Goal: Task Accomplishment & Management: Use online tool/utility

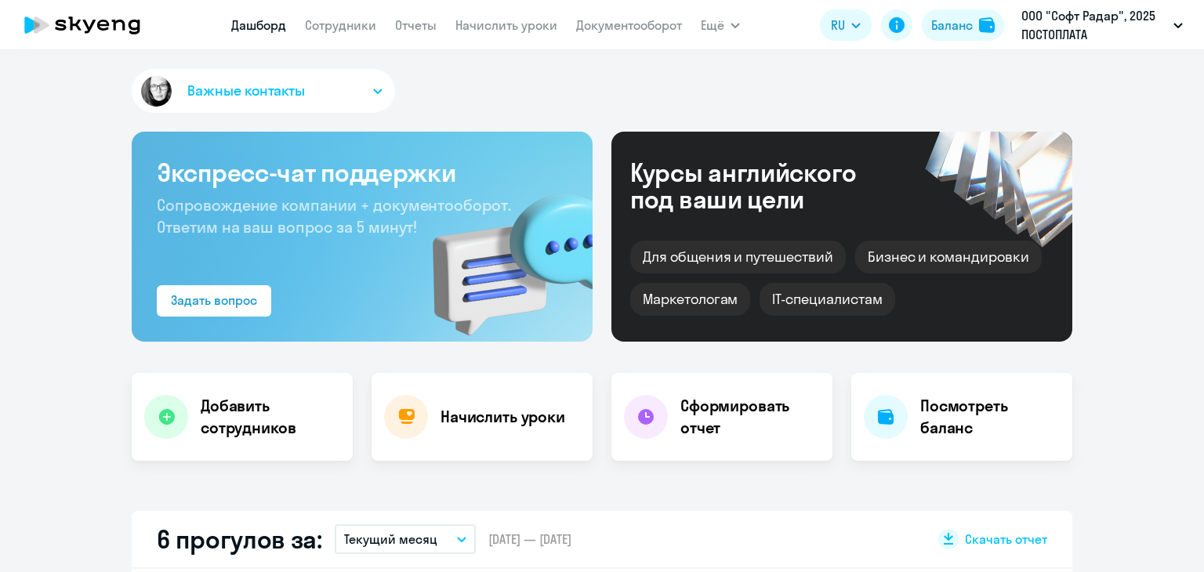
select select "30"
click at [351, 26] on link "Сотрудники" at bounding box center [340, 25] width 71 height 16
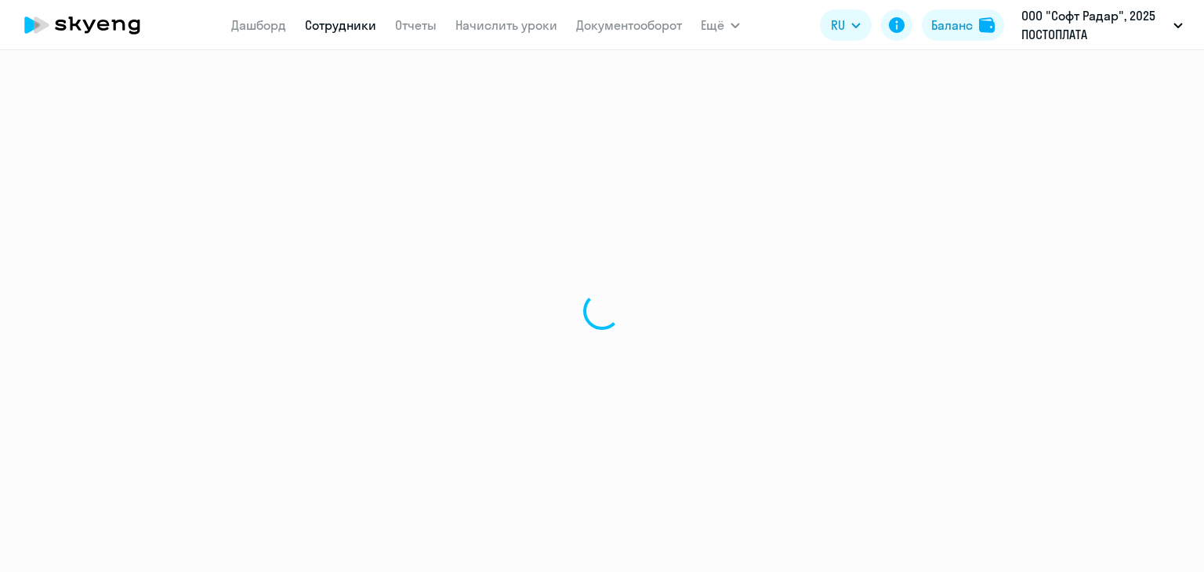
select select "30"
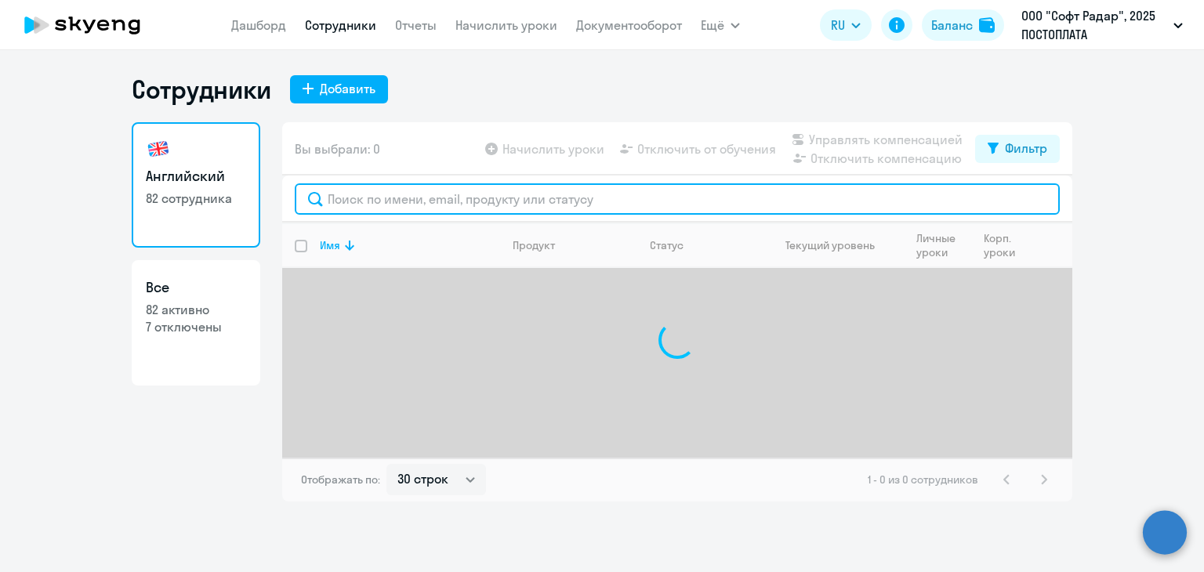
click at [474, 205] on input "text" at bounding box center [677, 198] width 765 height 31
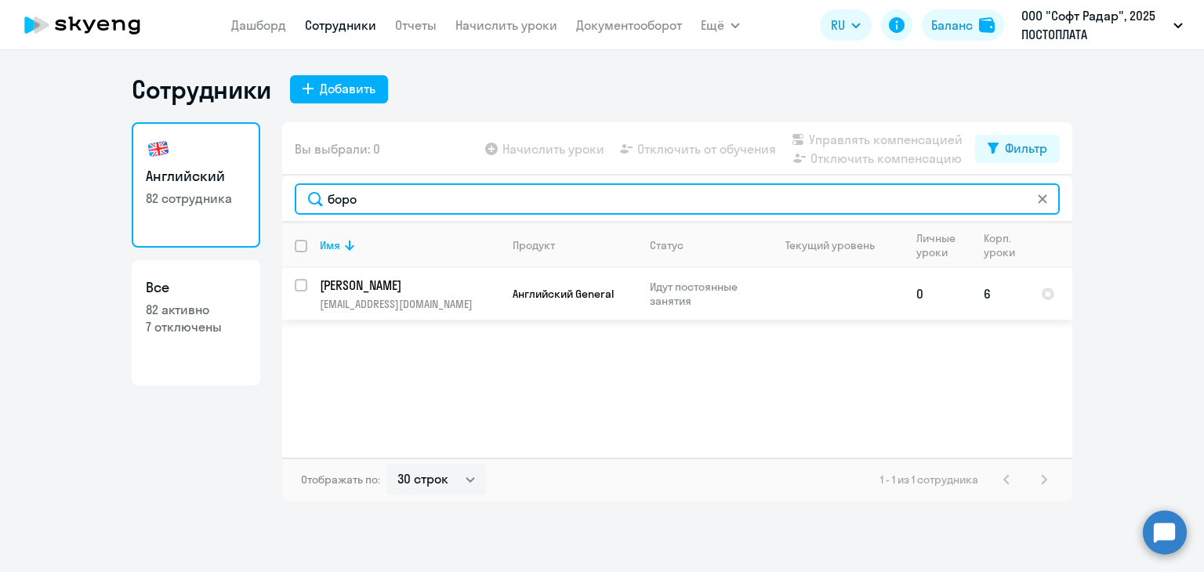
type input "боро"
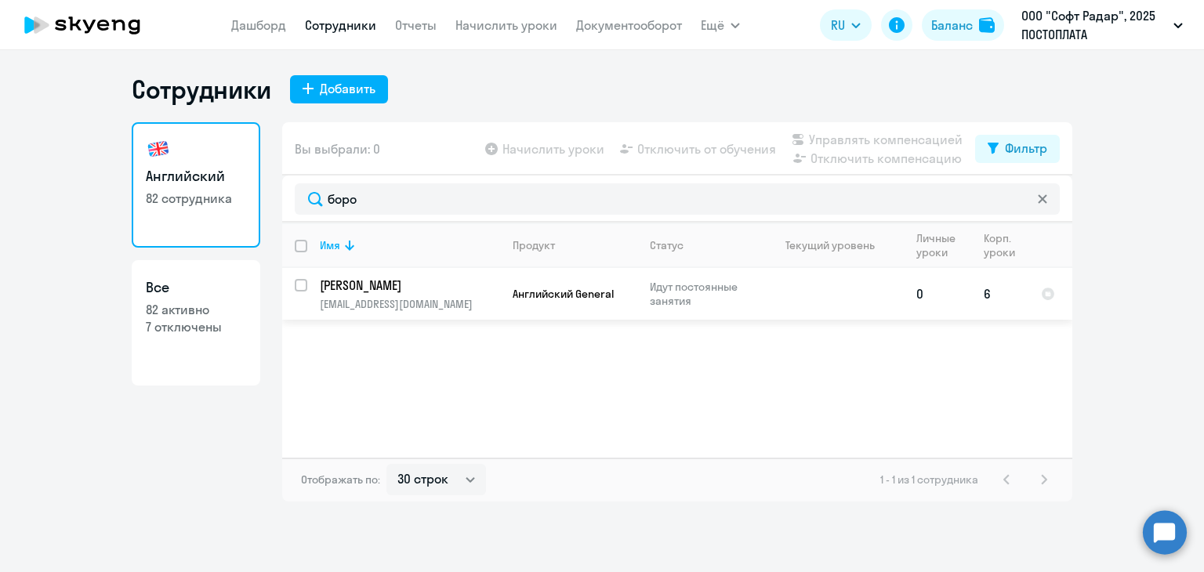
click at [329, 302] on p "[EMAIL_ADDRESS][DOMAIN_NAME]" at bounding box center [410, 304] width 180 height 14
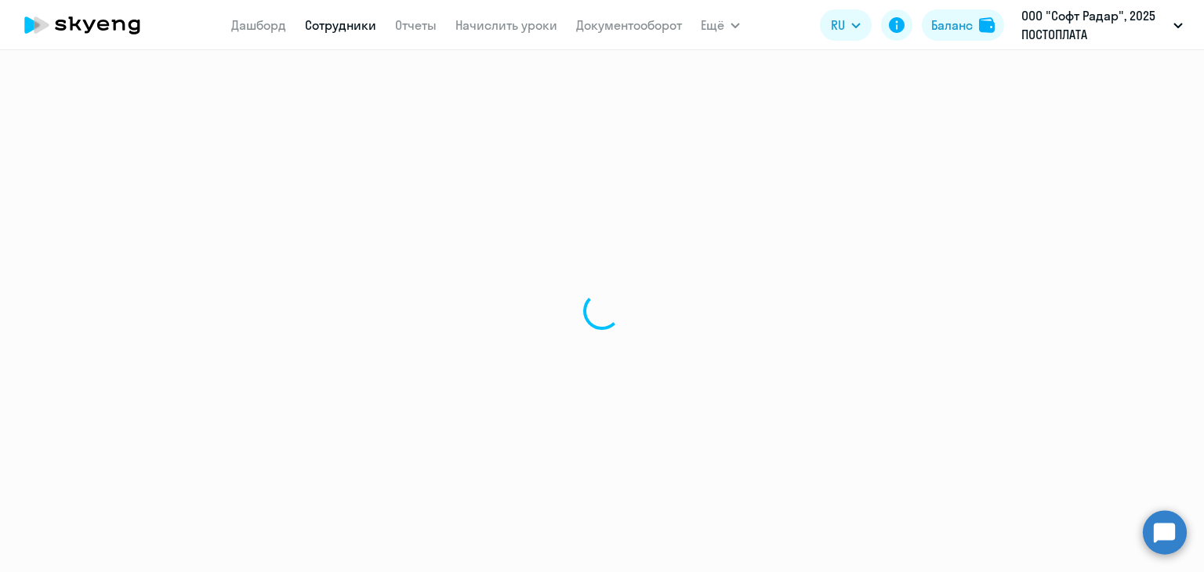
select select "english"
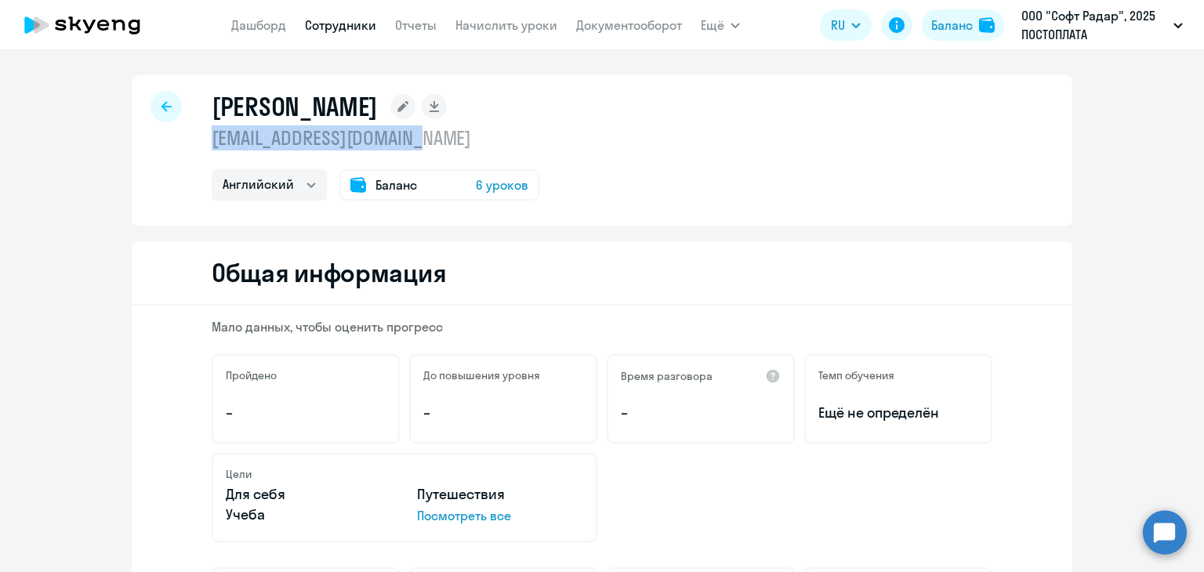
drag, startPoint x: 205, startPoint y: 138, endPoint x: 441, endPoint y: 143, distance: 235.3
click at [441, 143] on p "[EMAIL_ADDRESS][DOMAIN_NAME]" at bounding box center [376, 137] width 328 height 25
copy p "[EMAIL_ADDRESS][DOMAIN_NAME]"
click at [160, 114] on div at bounding box center [166, 106] width 31 height 31
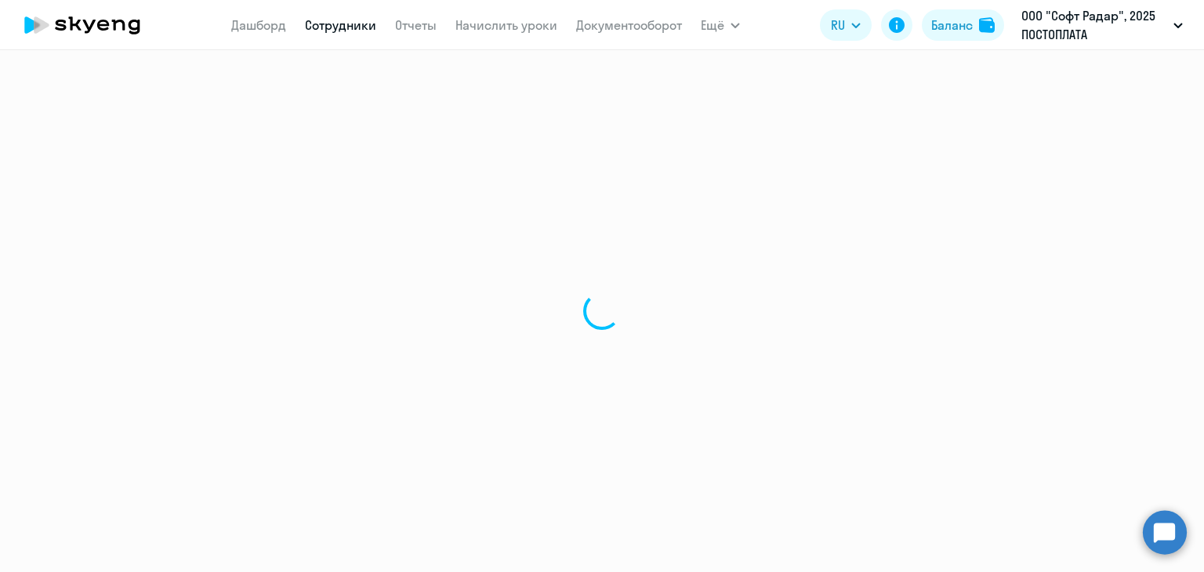
select select "30"
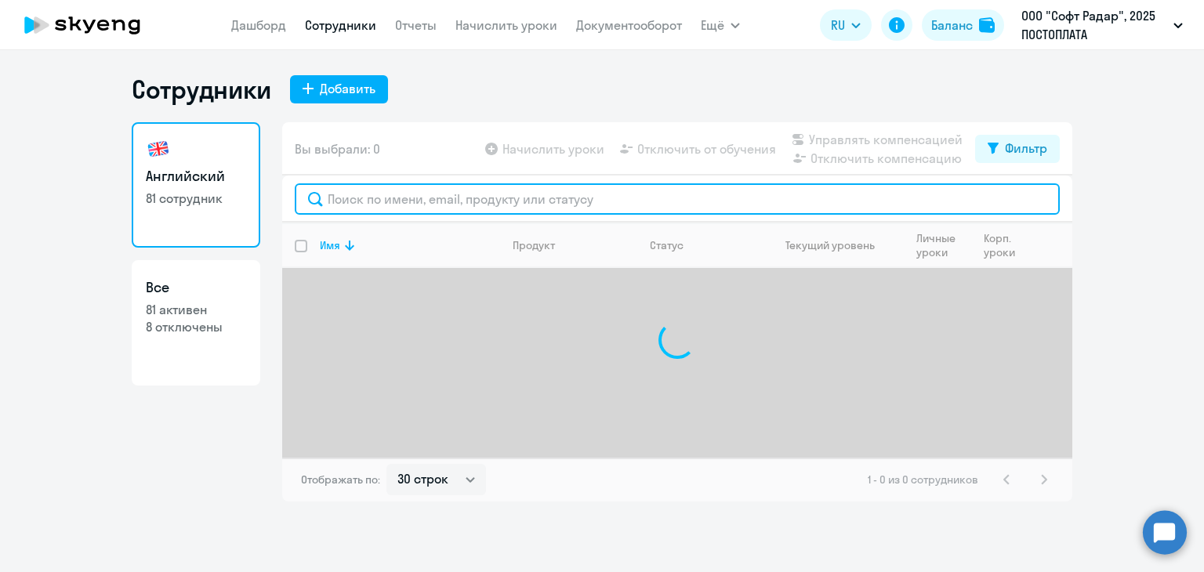
click at [389, 194] on input "text" at bounding box center [677, 198] width 765 height 31
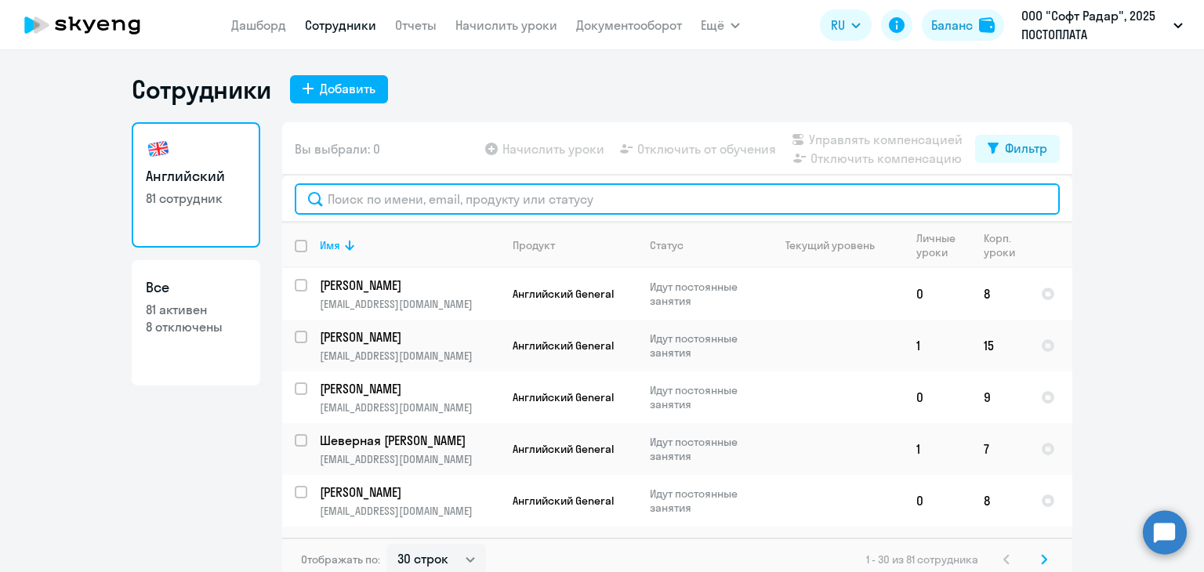
paste input "[PERSON_NAME]"
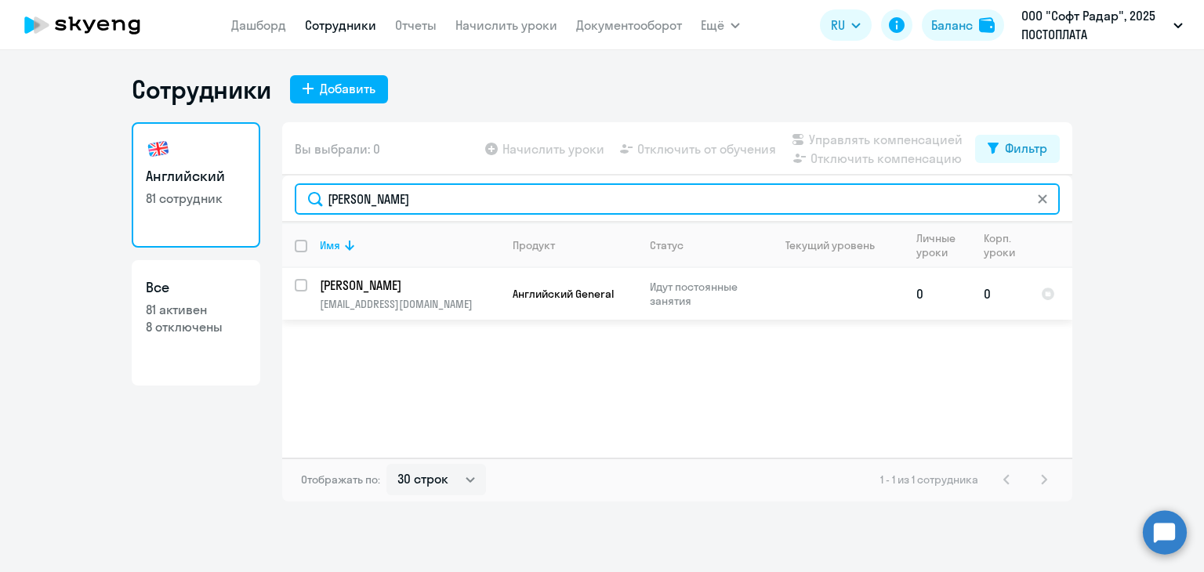
type input "[PERSON_NAME]"
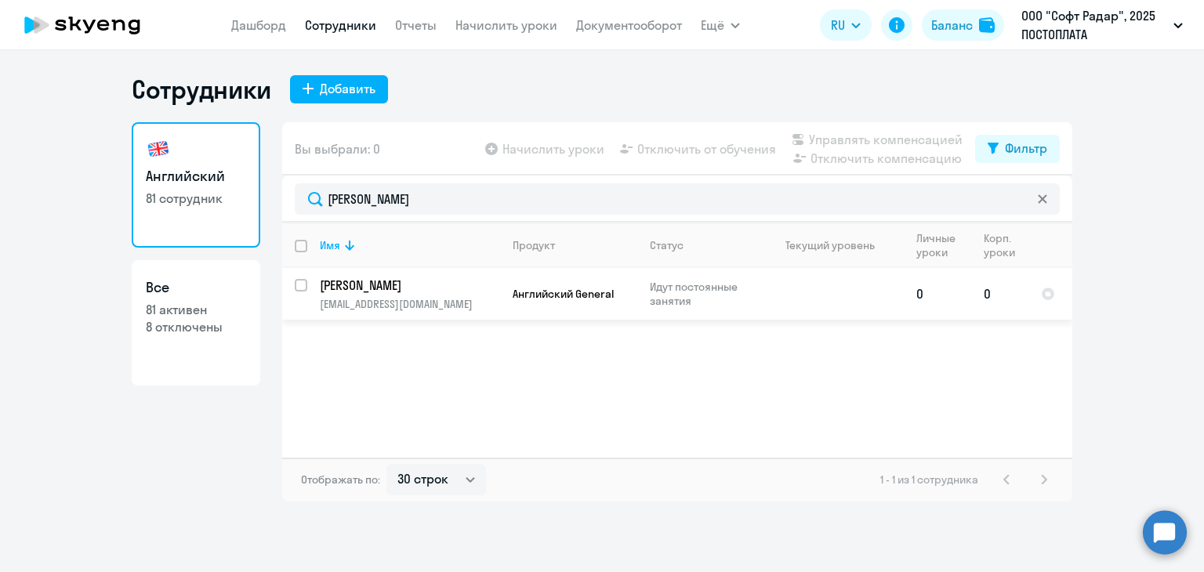
click at [379, 291] on p "[PERSON_NAME]" at bounding box center [408, 285] width 177 height 17
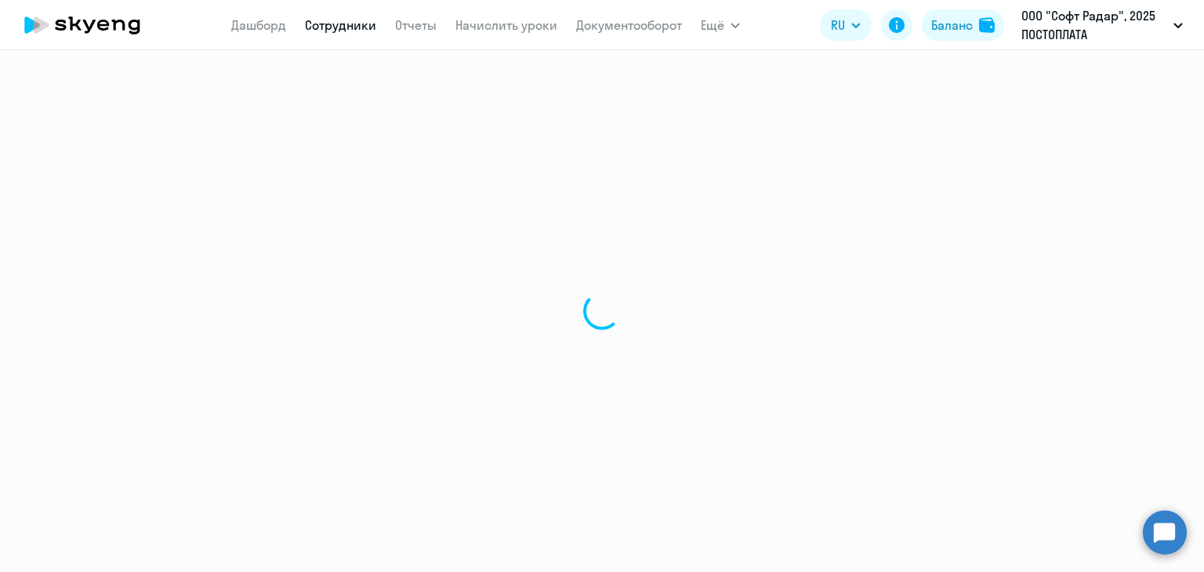
select select "english"
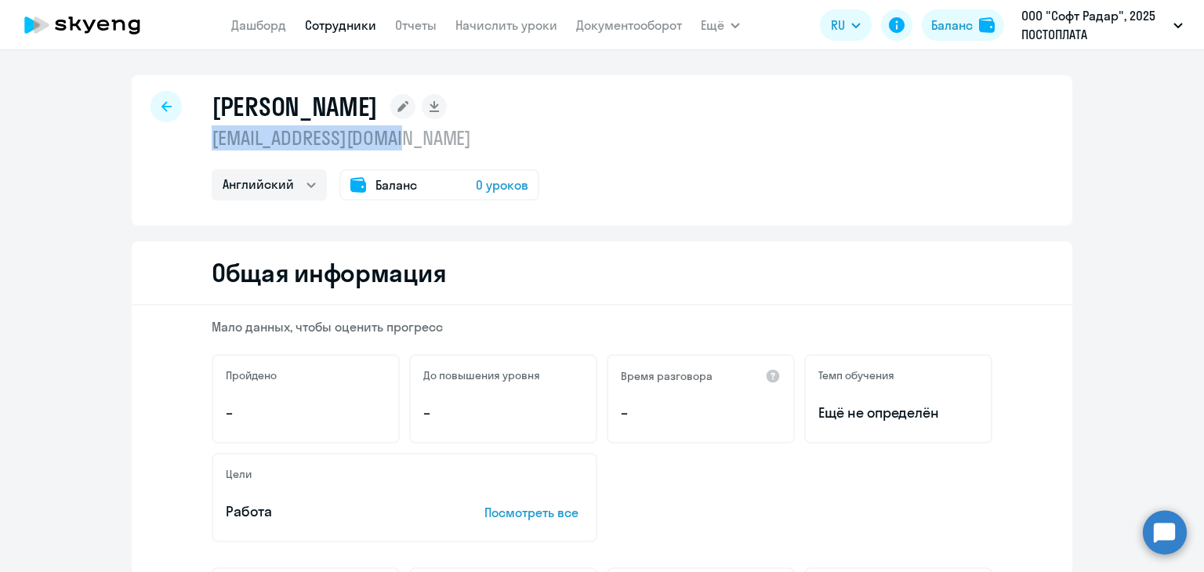
drag, startPoint x: 207, startPoint y: 132, endPoint x: 420, endPoint y: 136, distance: 213.3
click at [420, 136] on p "[EMAIL_ADDRESS][DOMAIN_NAME]" at bounding box center [376, 137] width 328 height 25
copy p "[EMAIL_ADDRESS][DOMAIN_NAME]"
click at [166, 107] on div at bounding box center [166, 106] width 31 height 31
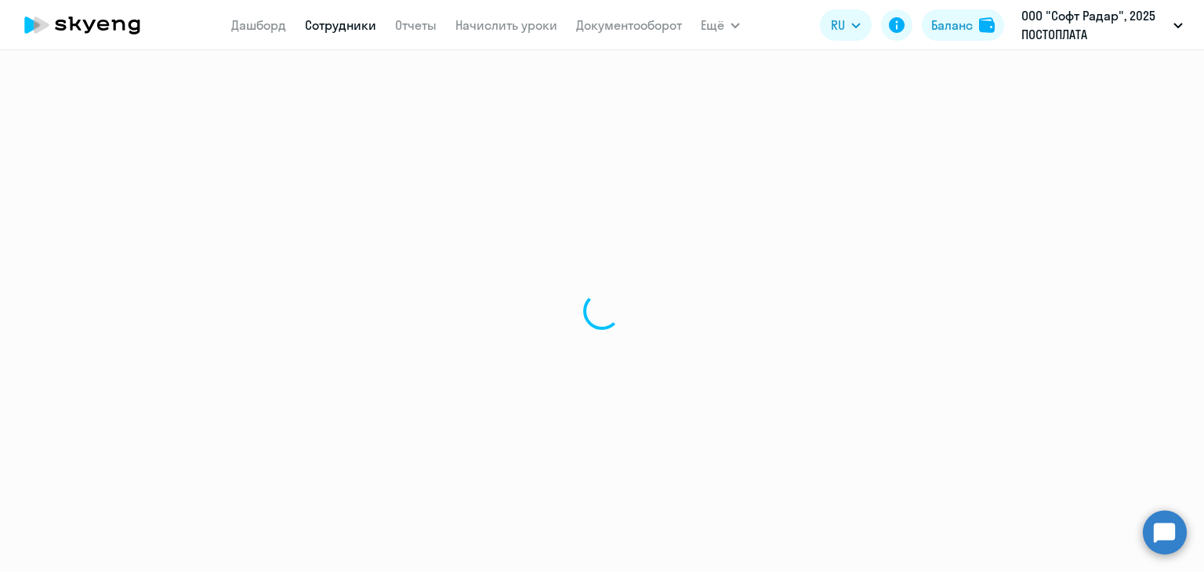
select select "30"
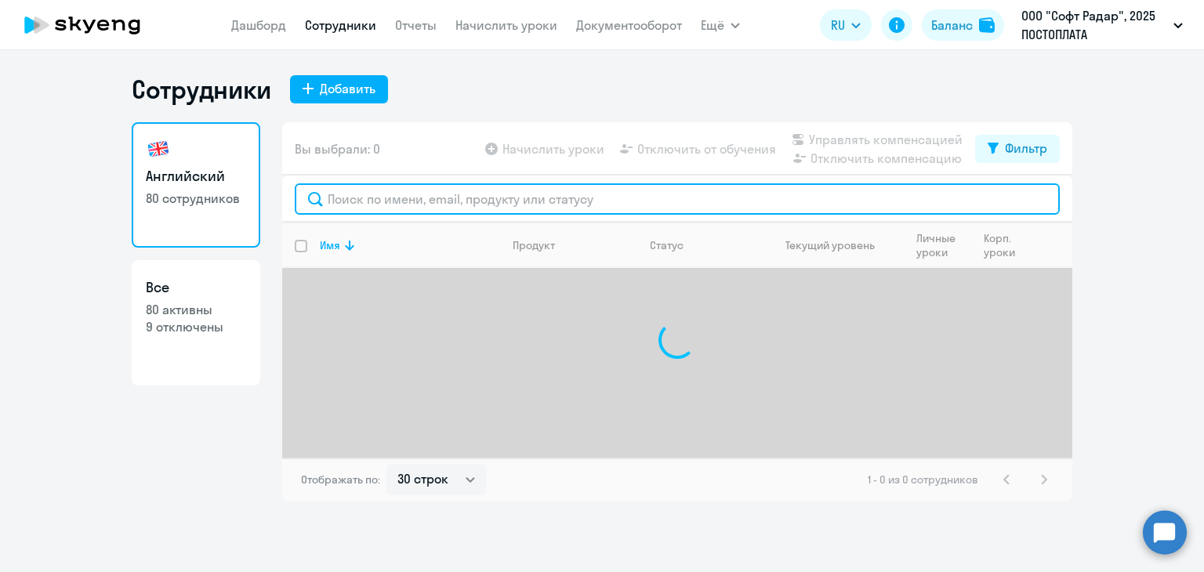
click at [431, 194] on input "text" at bounding box center [677, 198] width 765 height 31
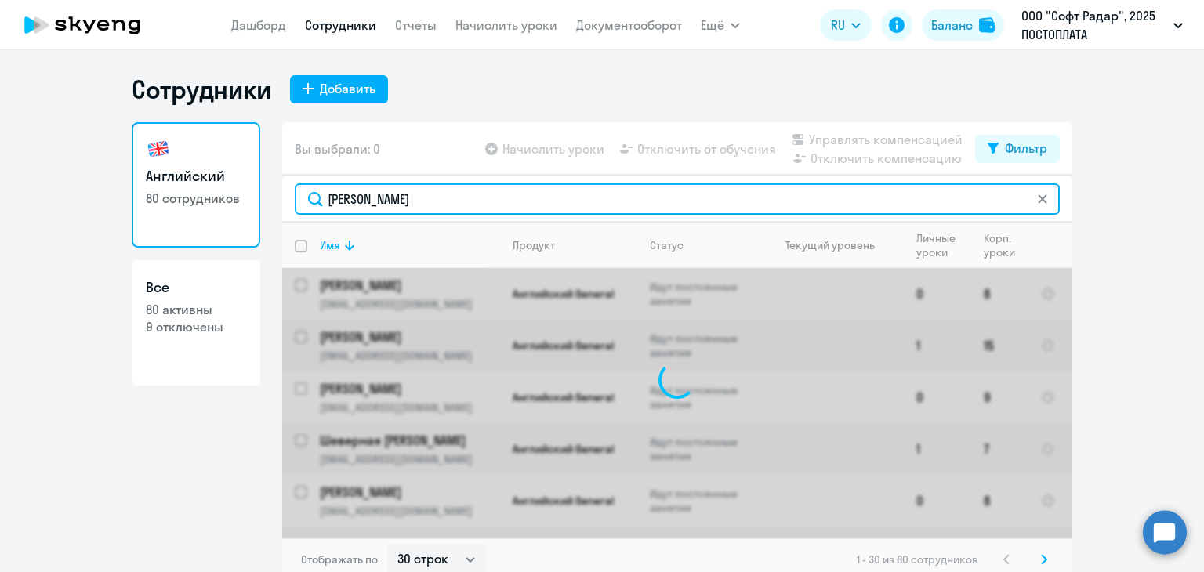
type input "[PERSON_NAME]"
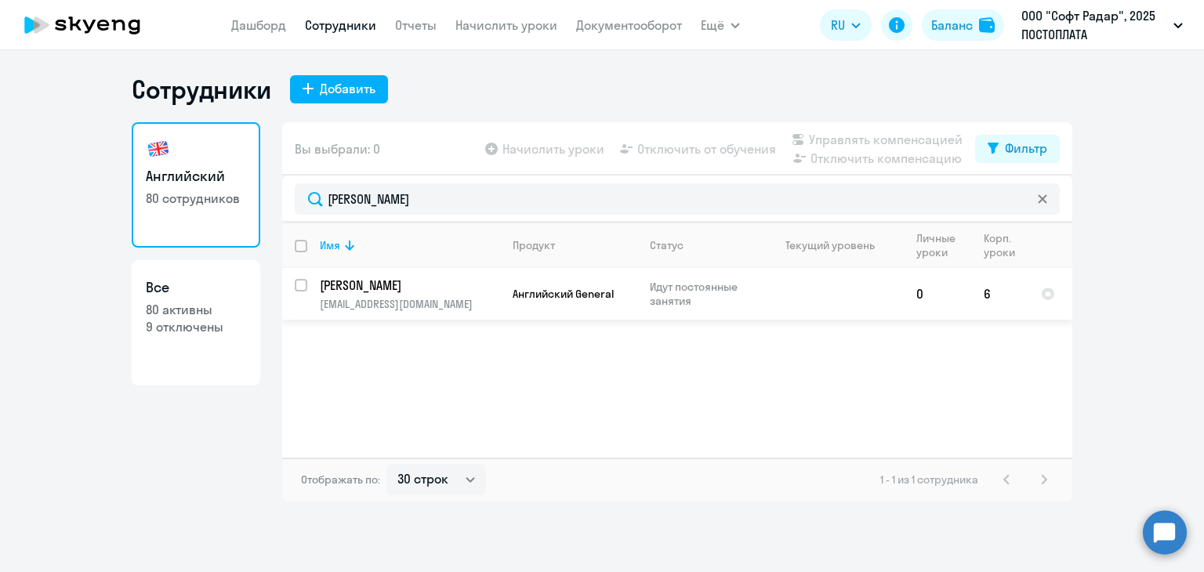
click at [387, 288] on p "[PERSON_NAME]" at bounding box center [408, 285] width 177 height 17
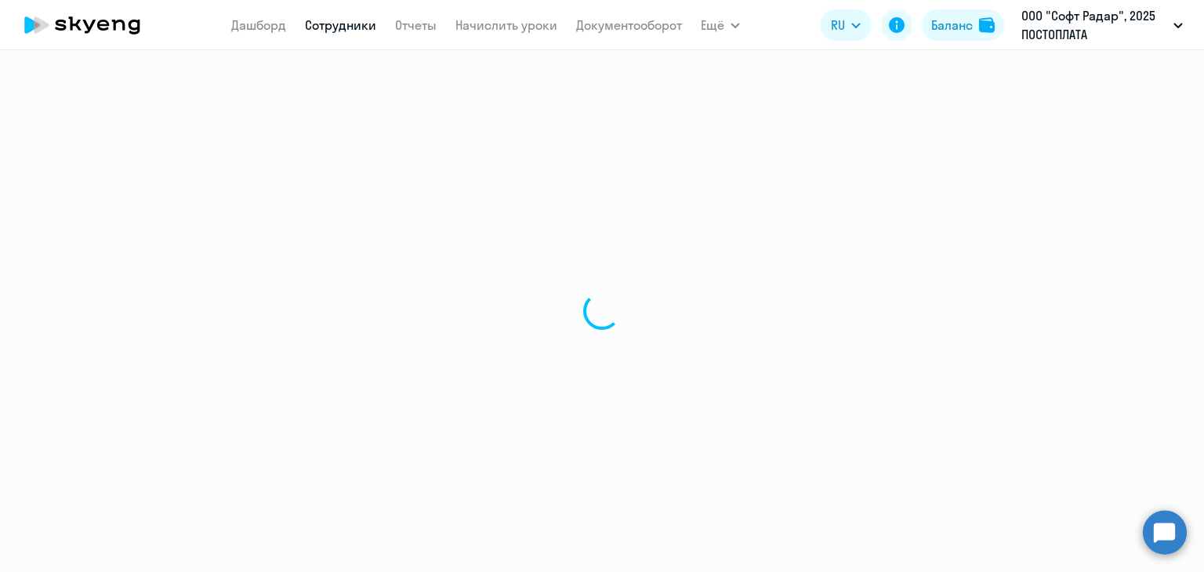
select select "english"
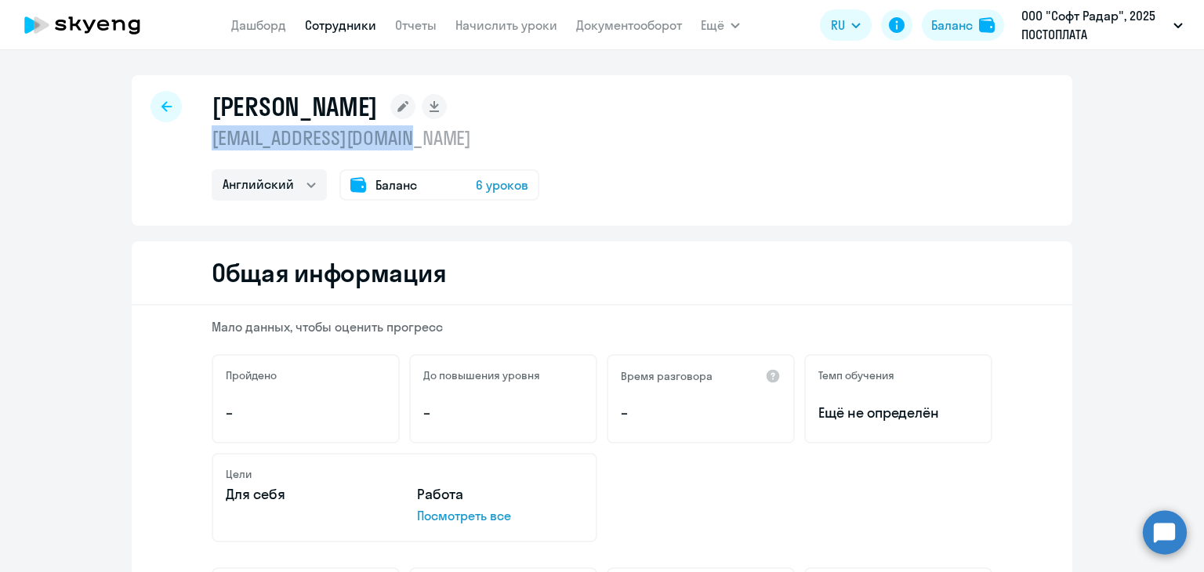
drag, startPoint x: 209, startPoint y: 137, endPoint x: 412, endPoint y: 137, distance: 203.0
click at [420, 138] on p "[EMAIL_ADDRESS][DOMAIN_NAME]" at bounding box center [376, 137] width 328 height 25
copy p "[EMAIL_ADDRESS][DOMAIN_NAME]"
click at [166, 104] on div at bounding box center [166, 106] width 31 height 31
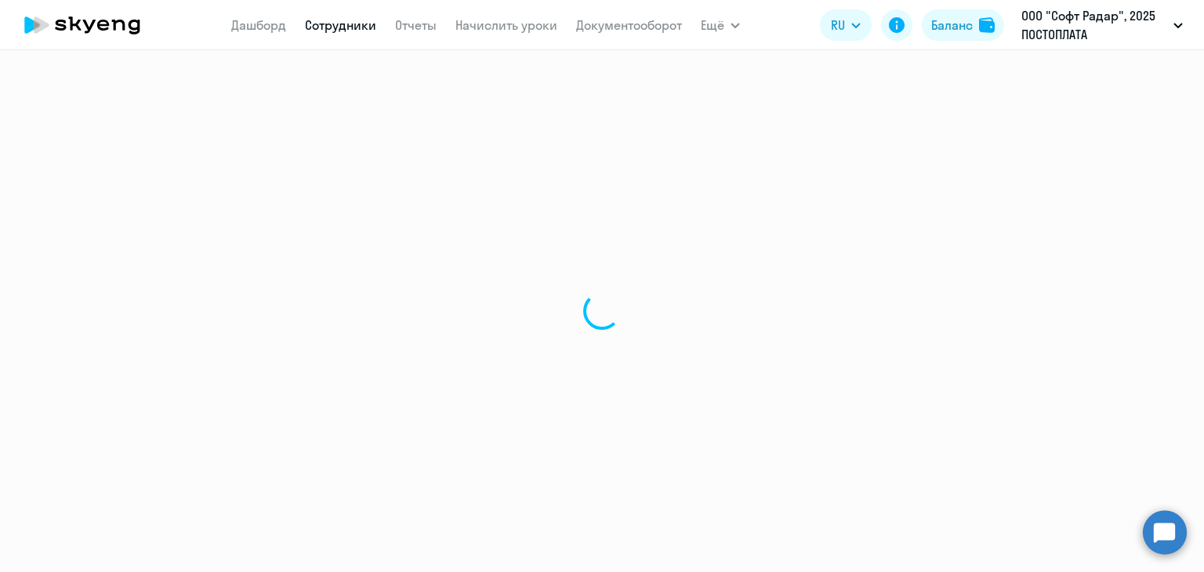
select select "30"
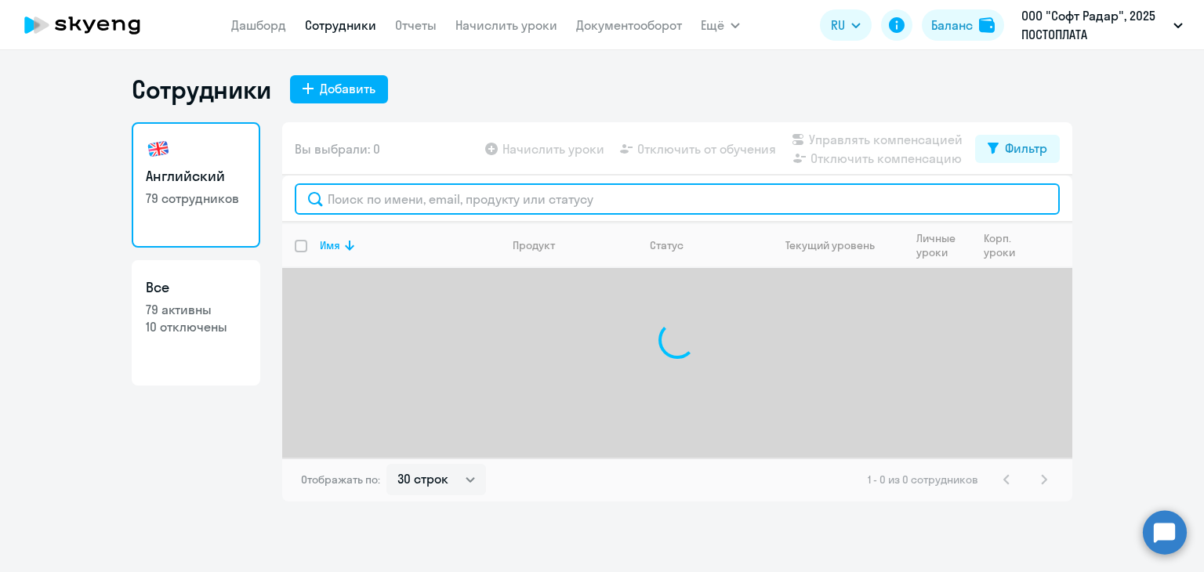
click at [348, 199] on input "text" at bounding box center [677, 198] width 765 height 31
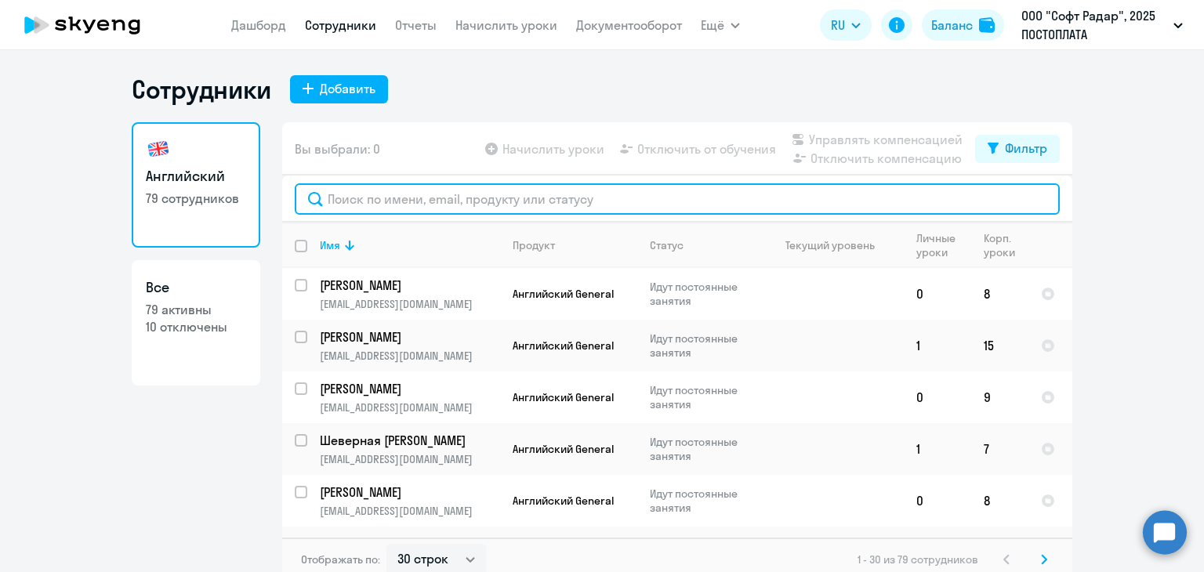
paste input "[PERSON_NAME]"
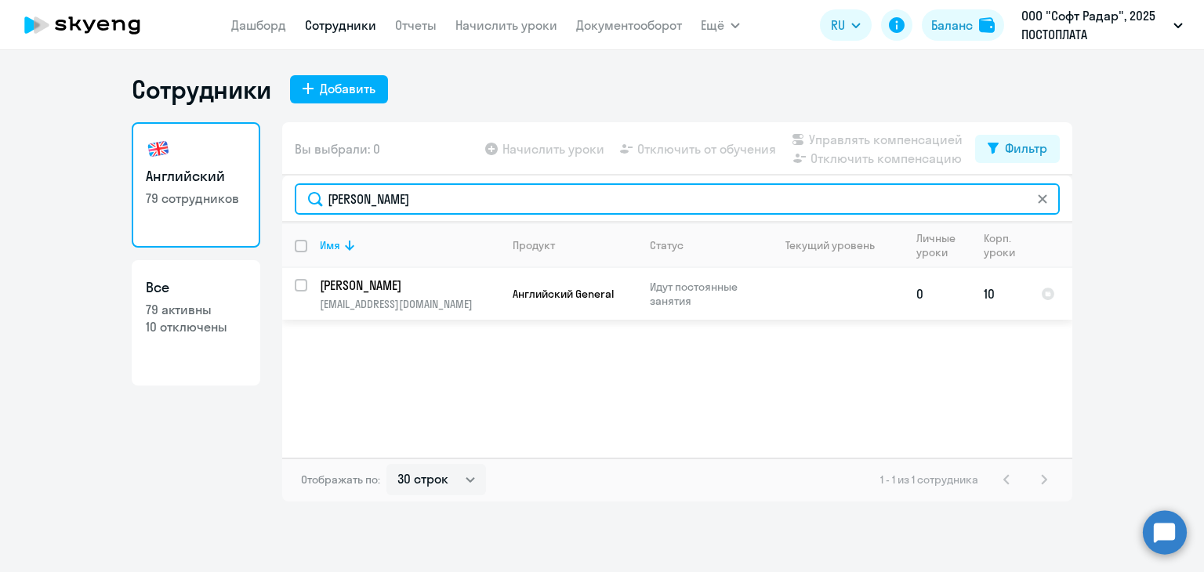
type input "[PERSON_NAME]"
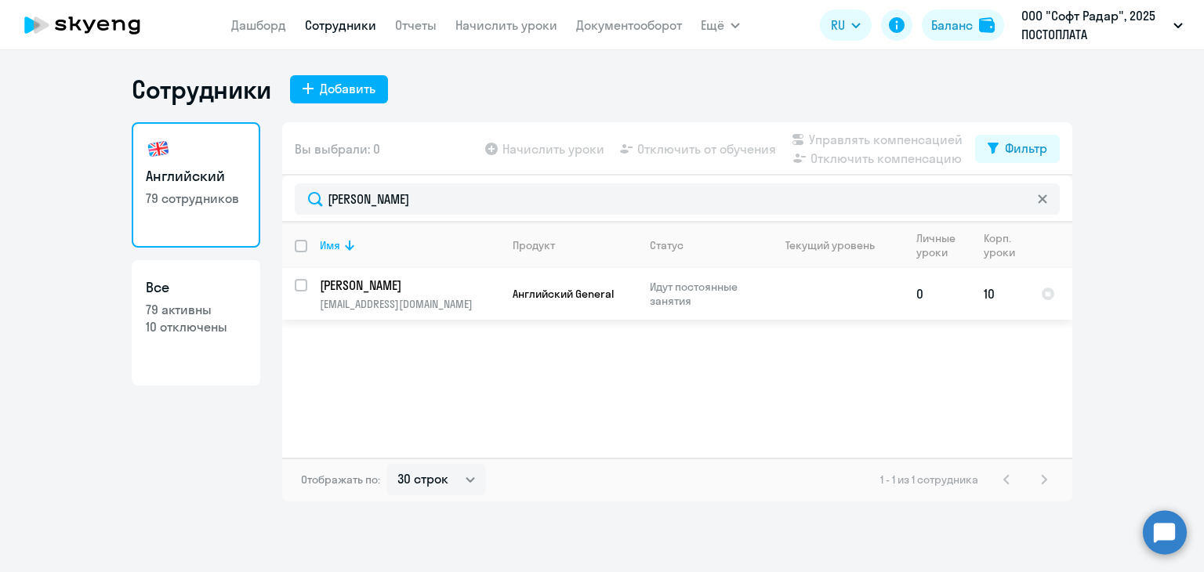
click at [368, 291] on p "[PERSON_NAME]" at bounding box center [408, 285] width 177 height 17
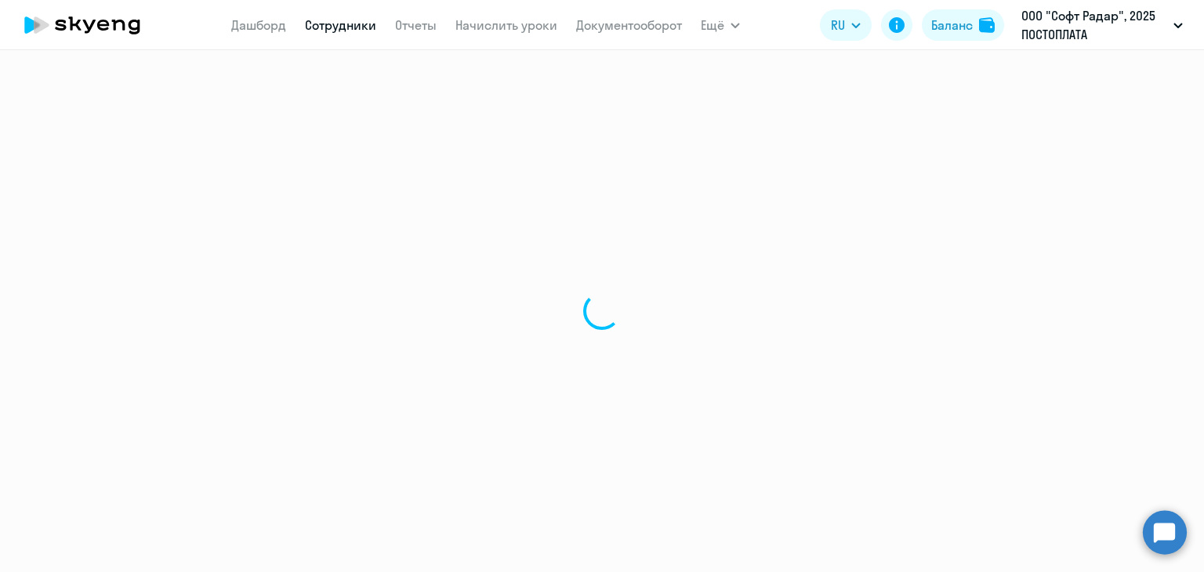
select select "english"
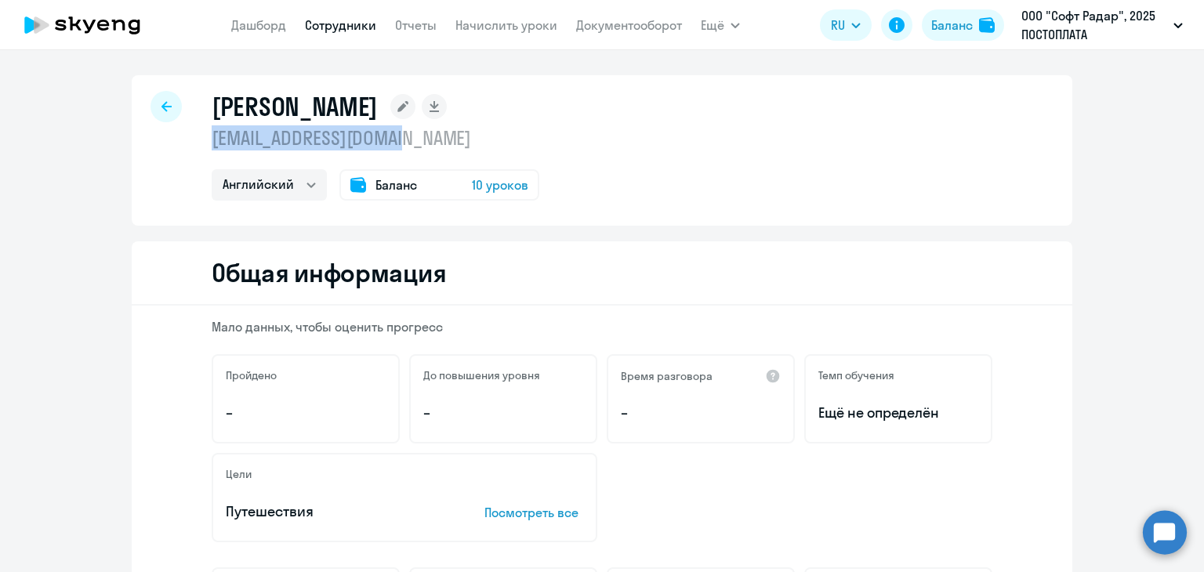
drag, startPoint x: 206, startPoint y: 140, endPoint x: 442, endPoint y: 144, distance: 236.0
click at [442, 144] on p "[EMAIL_ADDRESS][DOMAIN_NAME]" at bounding box center [376, 137] width 328 height 25
copy p "[EMAIL_ADDRESS][DOMAIN_NAME]"
click at [161, 109] on icon at bounding box center [166, 106] width 10 height 11
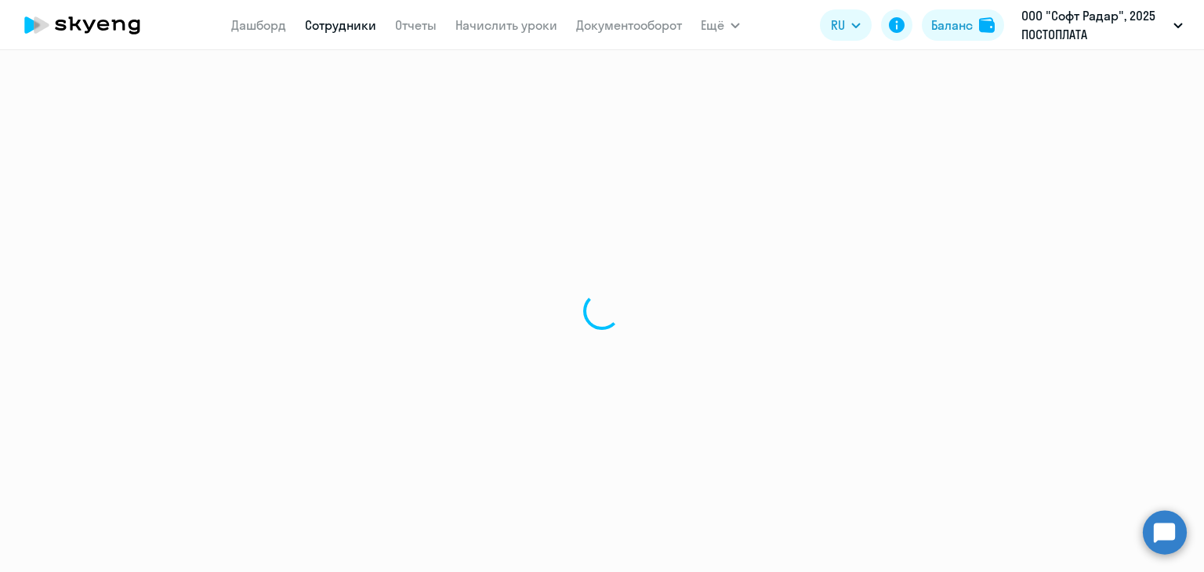
select select "30"
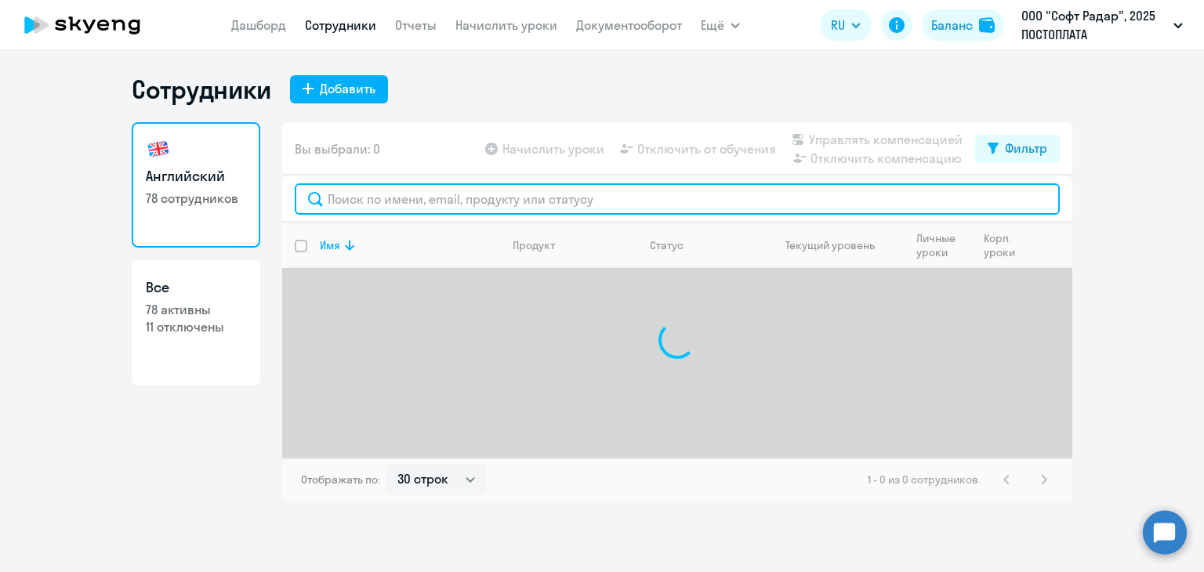
click at [343, 190] on input "text" at bounding box center [677, 198] width 765 height 31
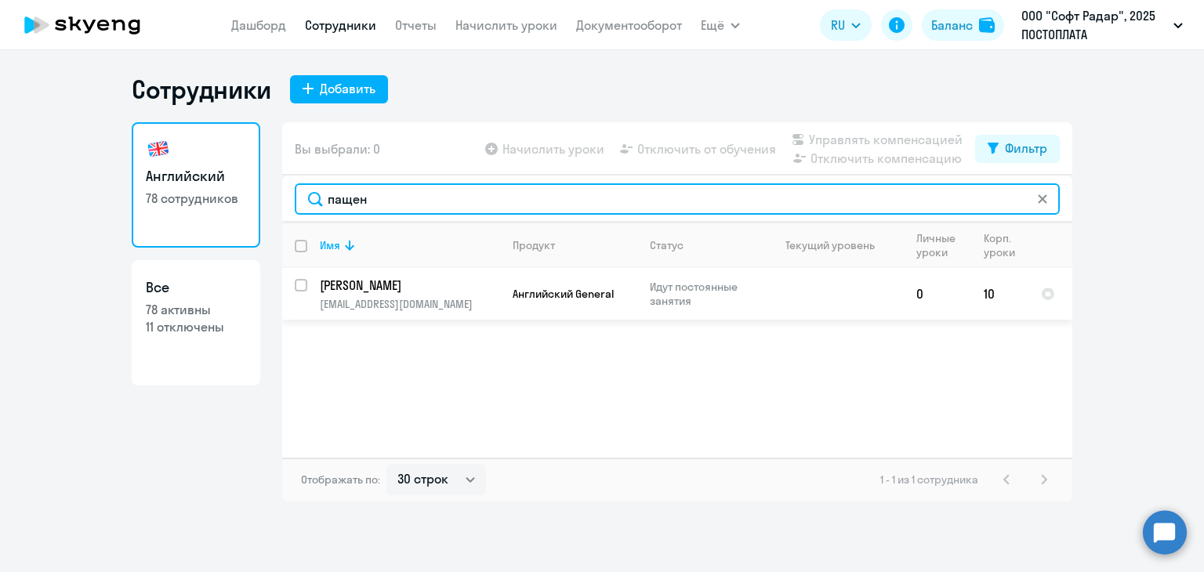
type input "пащен"
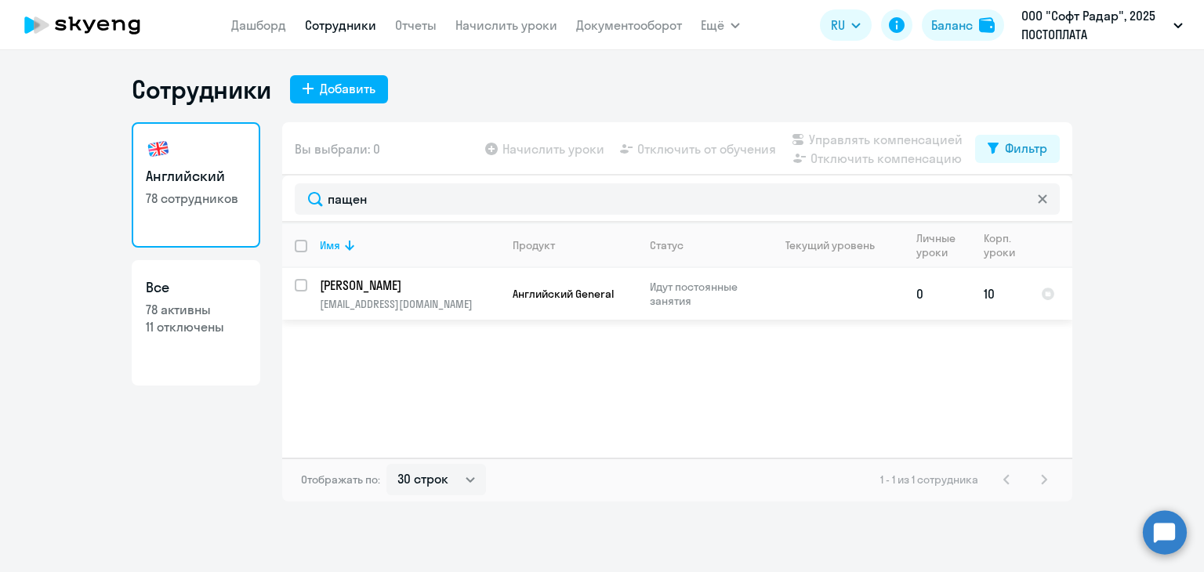
click at [387, 288] on p "[PERSON_NAME]" at bounding box center [408, 285] width 177 height 17
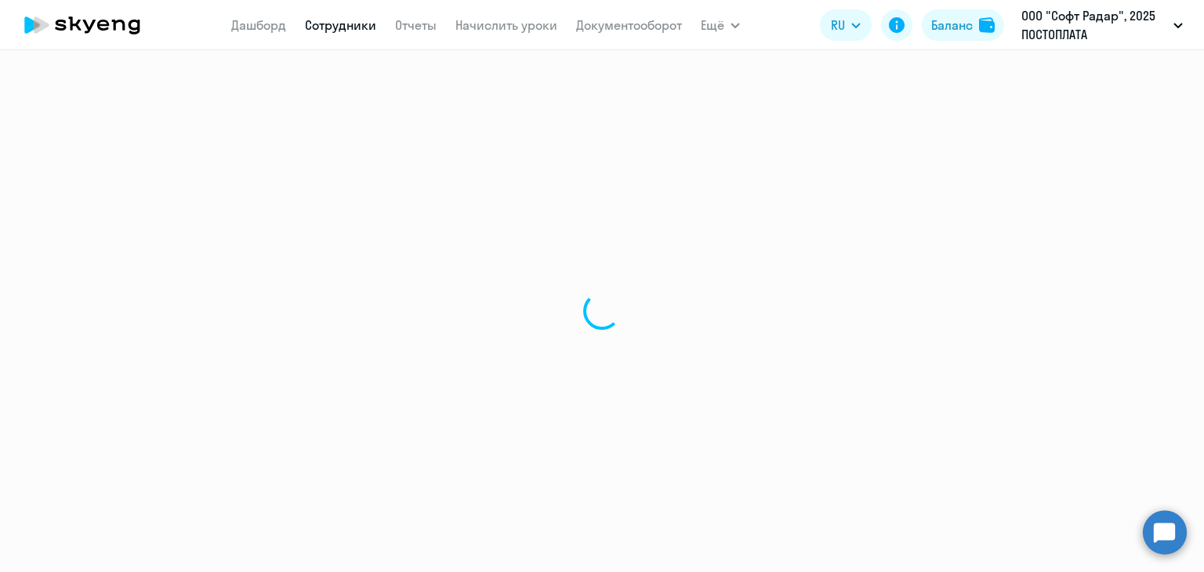
select select "english"
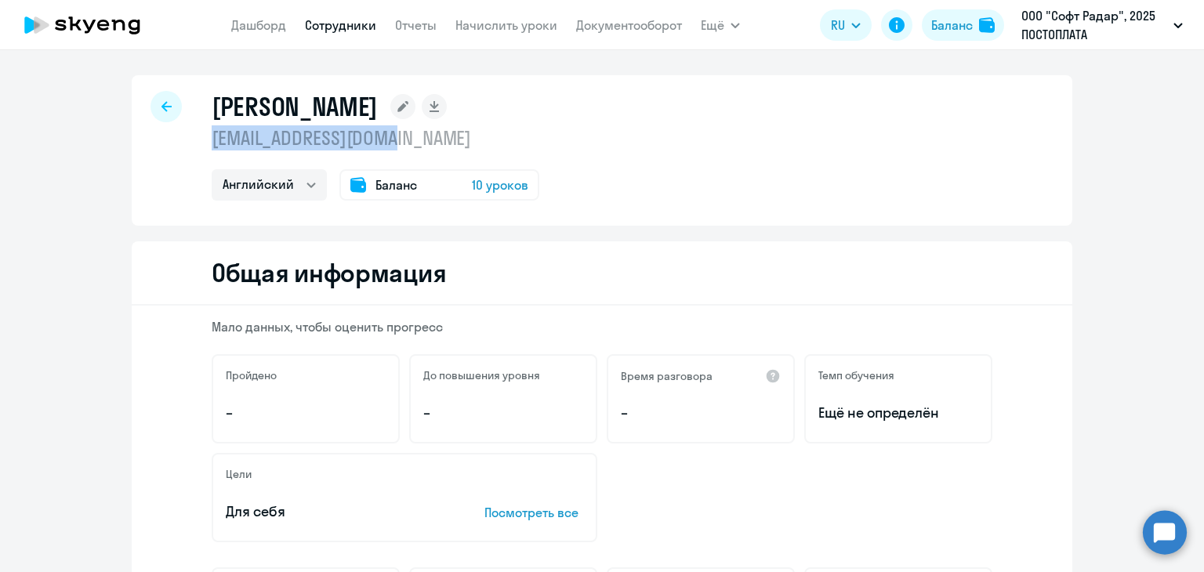
drag, startPoint x: 205, startPoint y: 140, endPoint x: 391, endPoint y: 137, distance: 186.6
click at [391, 137] on div "[PERSON_NAME] [EMAIL_ADDRESS][DOMAIN_NAME] Английский Баланс 10 уроков" at bounding box center [602, 150] width 941 height 151
copy p "[EMAIL_ADDRESS][DOMAIN_NAME]"
click at [161, 110] on icon at bounding box center [166, 106] width 10 height 11
select select "30"
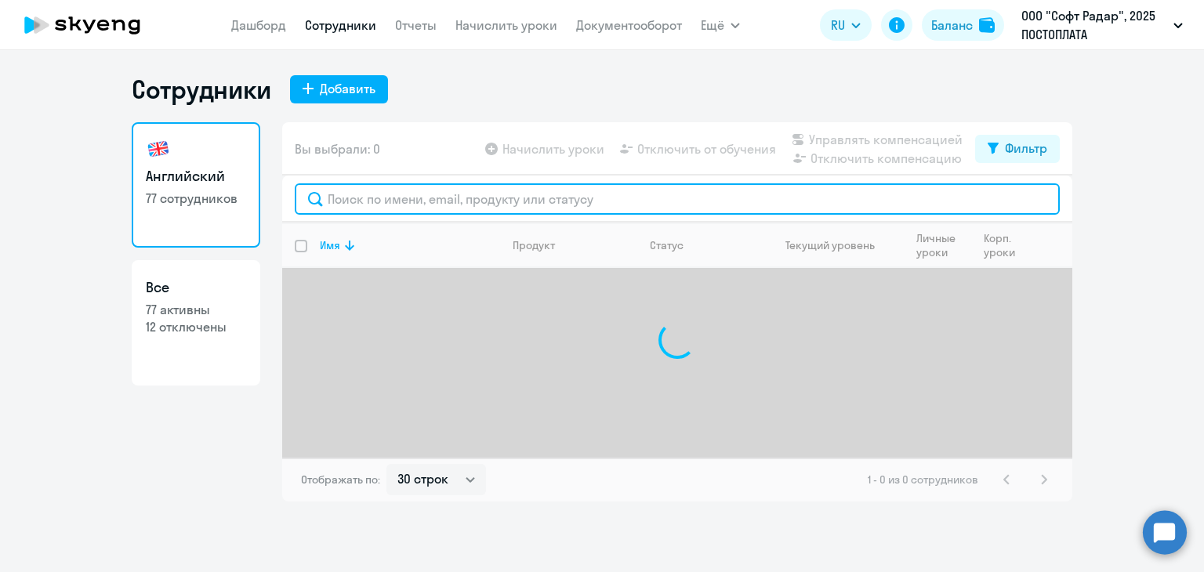
click at [375, 194] on input "text" at bounding box center [677, 198] width 765 height 31
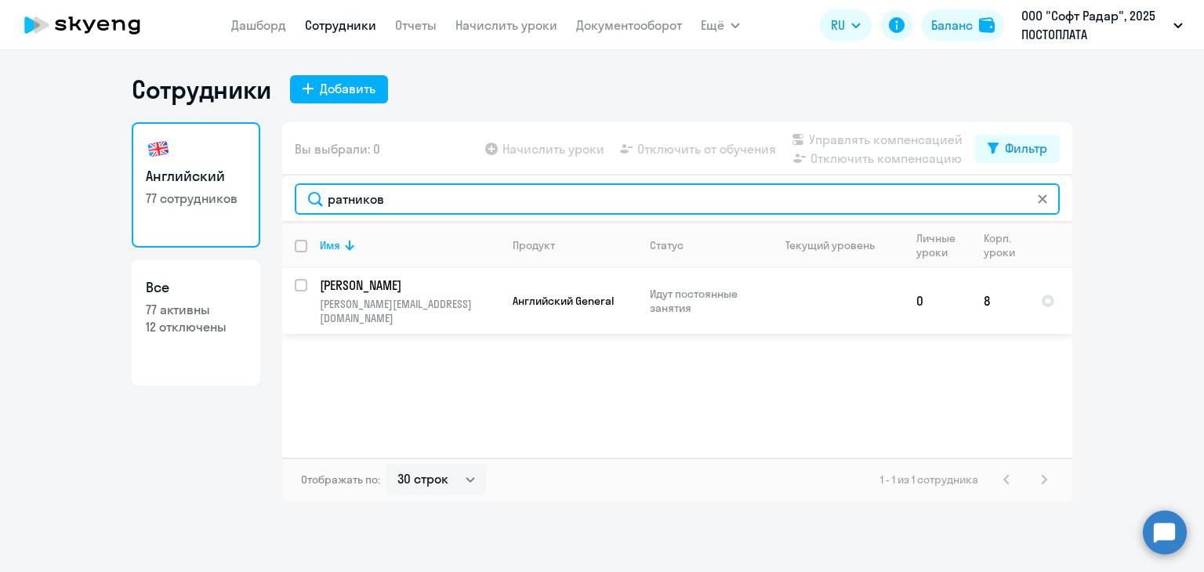
type input "ратников"
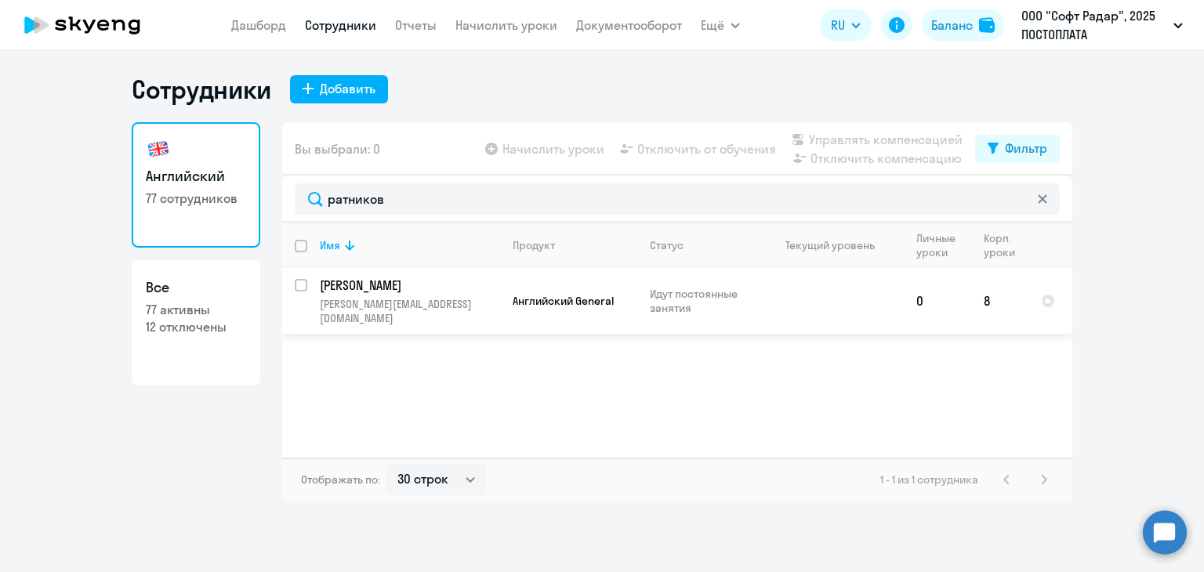
click at [379, 280] on p "[PERSON_NAME]" at bounding box center [408, 285] width 177 height 17
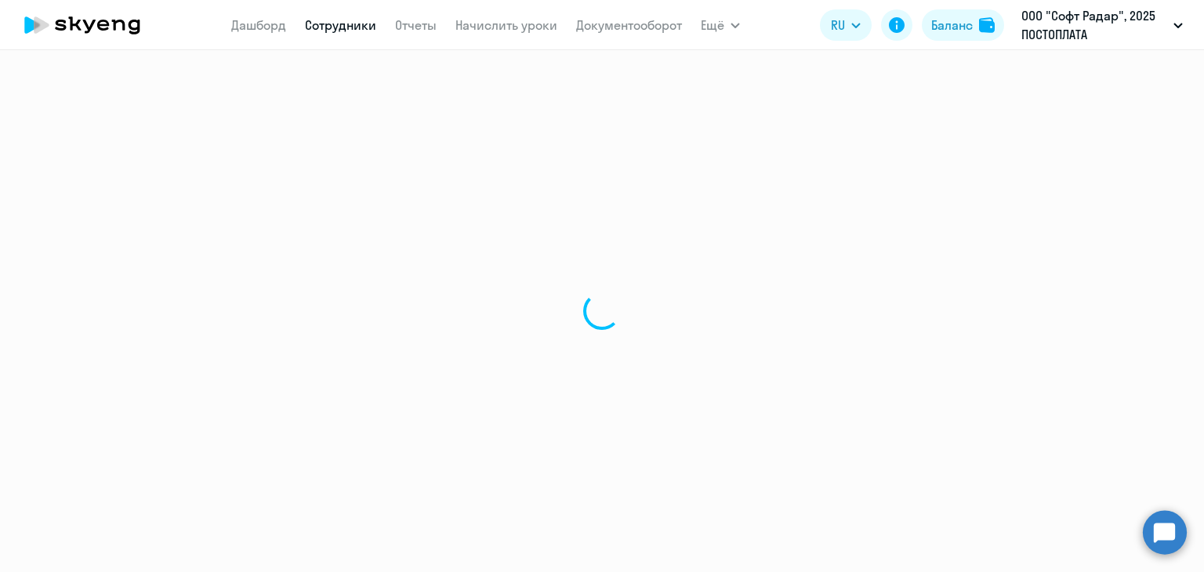
select select "english"
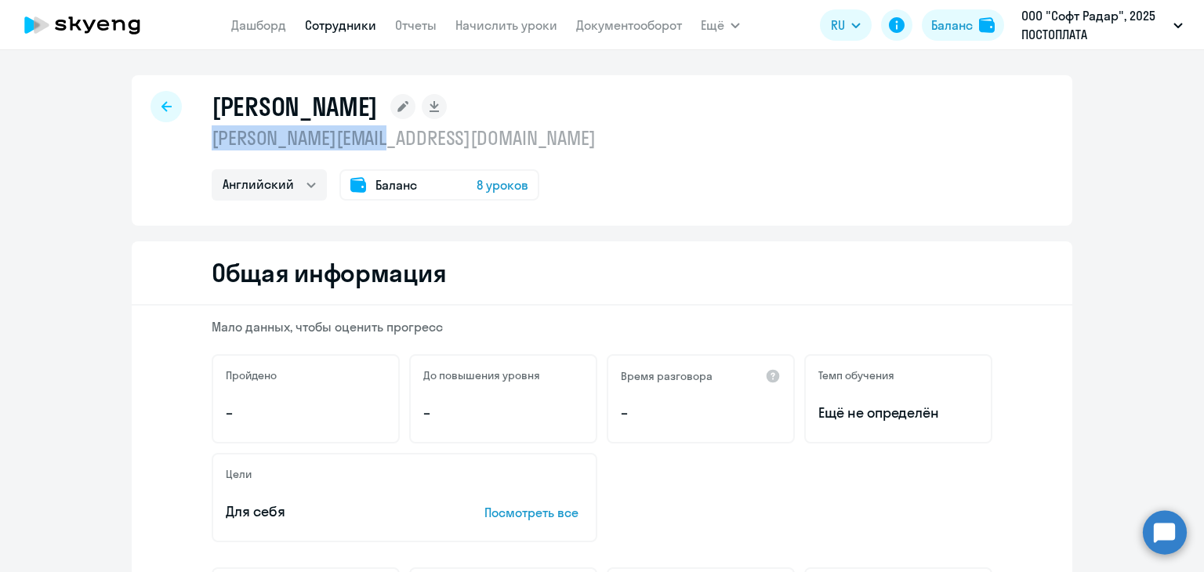
drag, startPoint x: 209, startPoint y: 144, endPoint x: 413, endPoint y: 148, distance: 204.7
click at [413, 148] on p "[PERSON_NAME][EMAIL_ADDRESS][DOMAIN_NAME]" at bounding box center [404, 137] width 384 height 25
copy p "[PERSON_NAME][EMAIL_ADDRESS][DOMAIN_NAME]"
click at [161, 101] on icon at bounding box center [166, 106] width 10 height 11
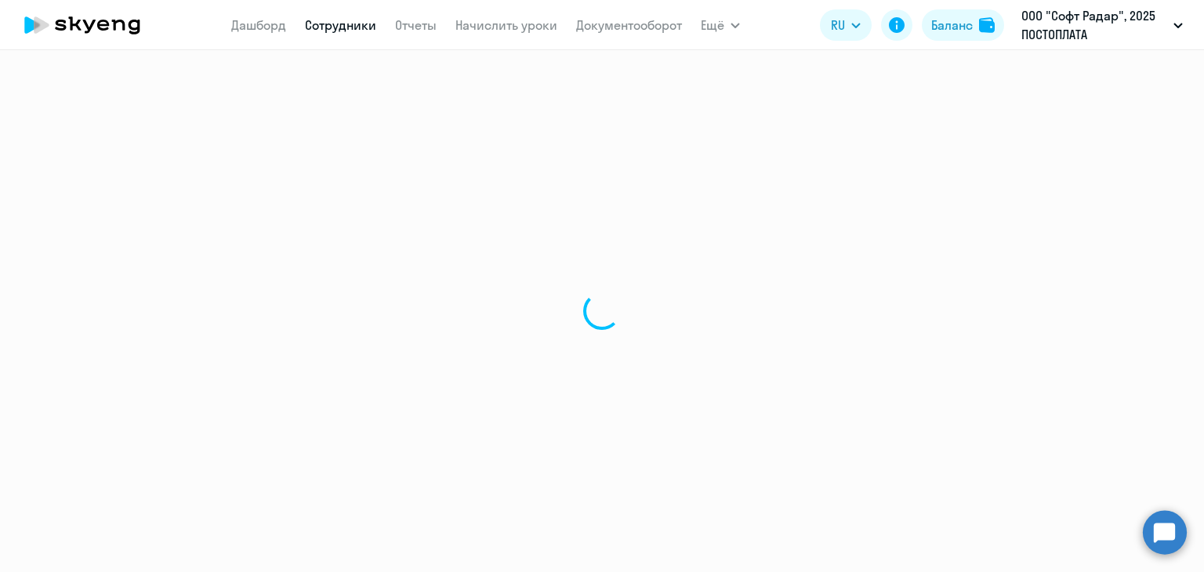
select select "30"
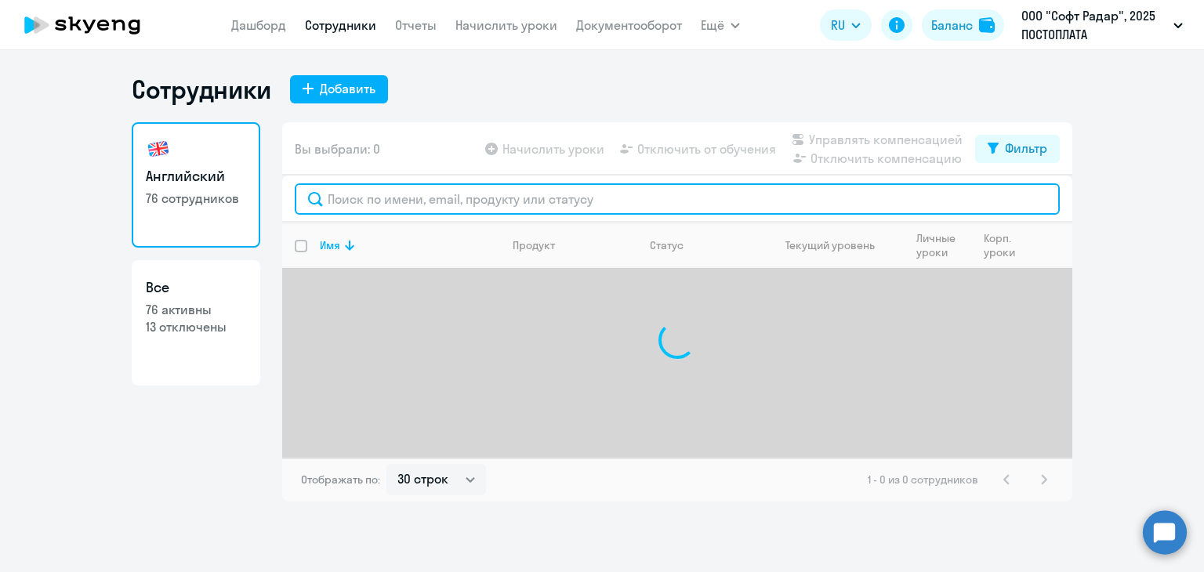
click at [343, 194] on input "text" at bounding box center [677, 198] width 765 height 31
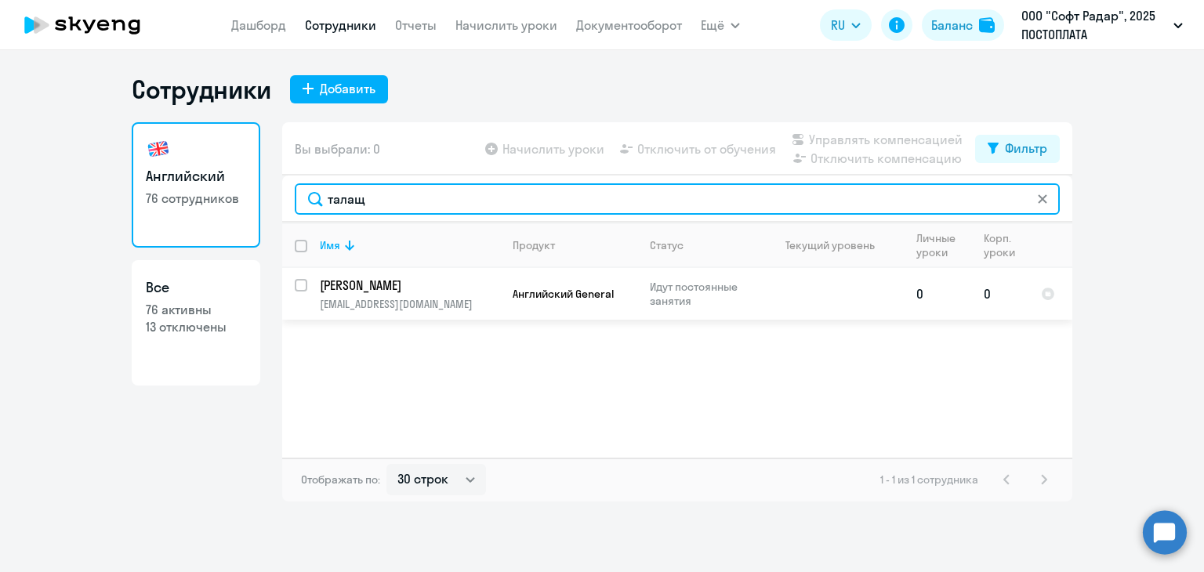
type input "талащ"
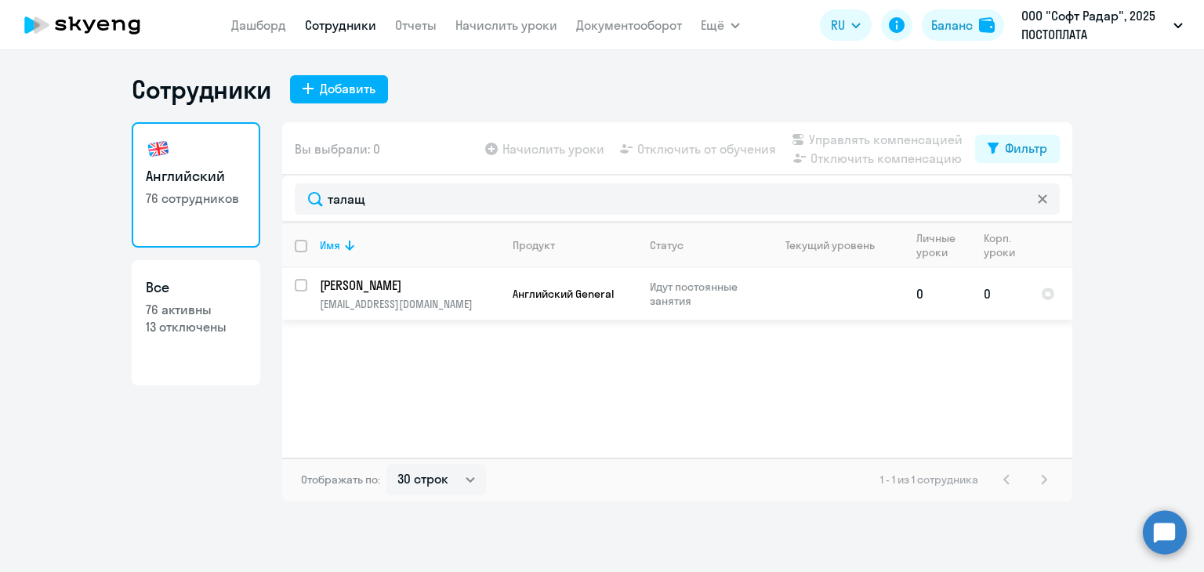
click at [364, 285] on p "[PERSON_NAME]" at bounding box center [408, 285] width 177 height 17
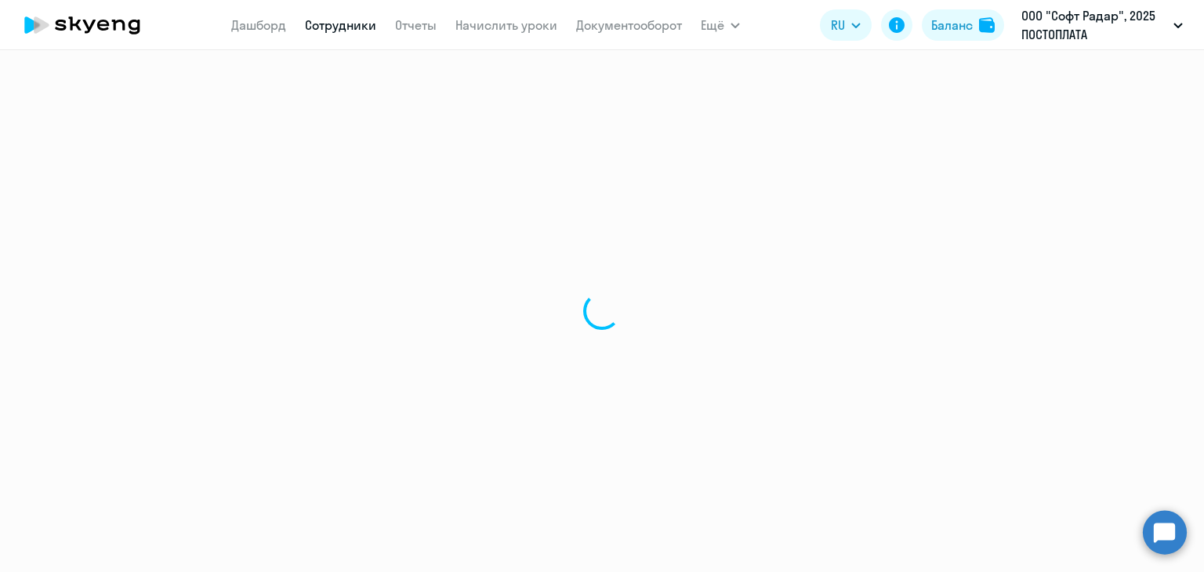
select select "english"
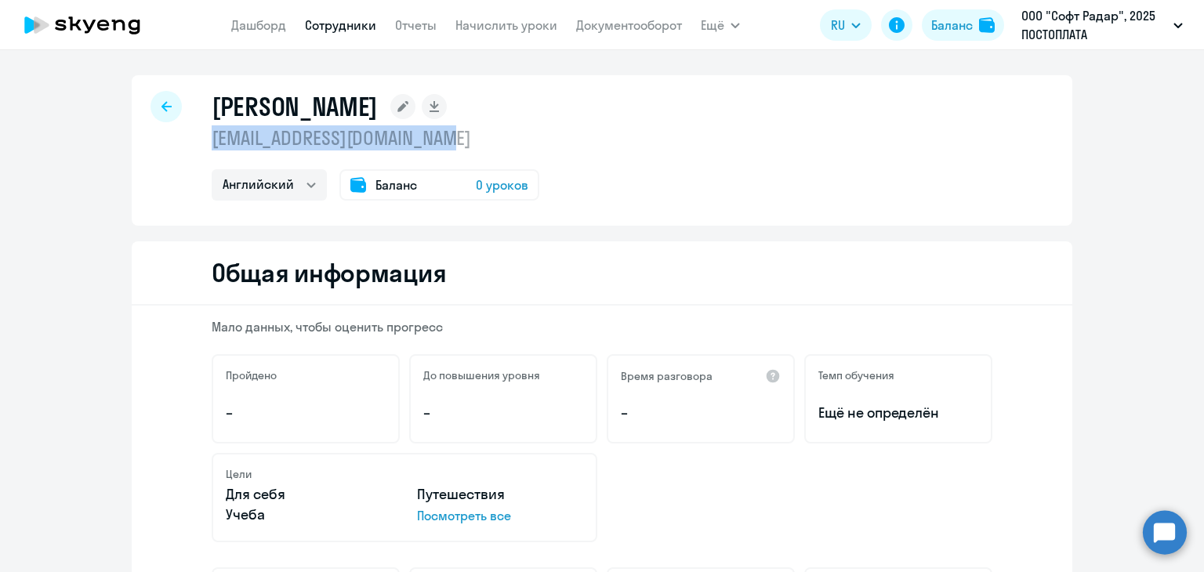
drag, startPoint x: 207, startPoint y: 139, endPoint x: 445, endPoint y: 136, distance: 238.3
click at [467, 142] on p "[EMAIL_ADDRESS][DOMAIN_NAME]" at bounding box center [376, 137] width 328 height 25
copy p "[EMAIL_ADDRESS][DOMAIN_NAME]"
click at [163, 104] on icon at bounding box center [166, 106] width 10 height 11
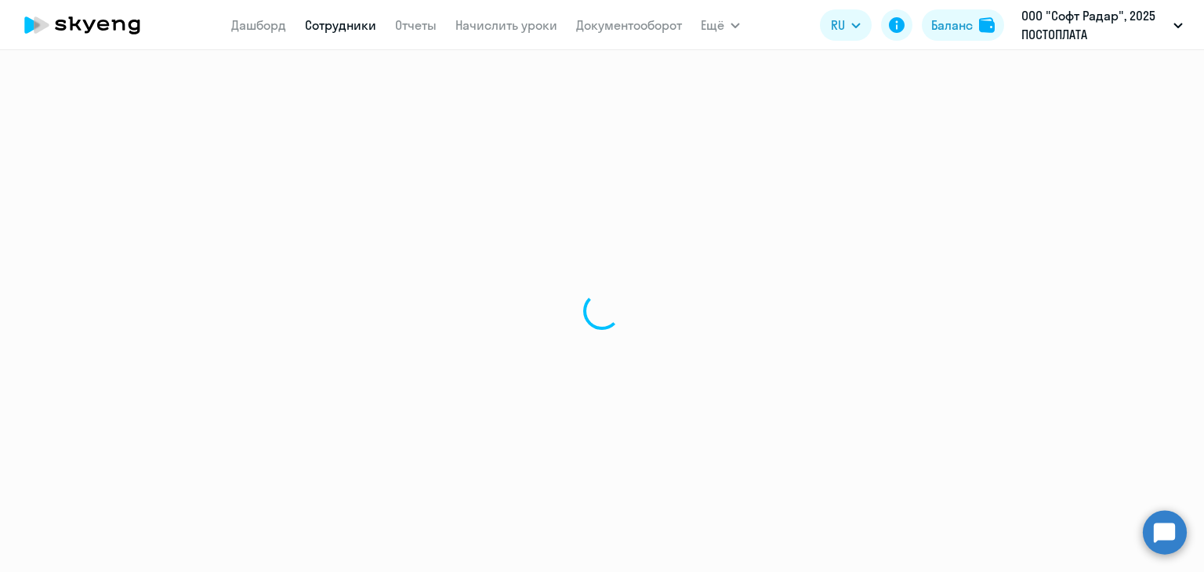
select select "30"
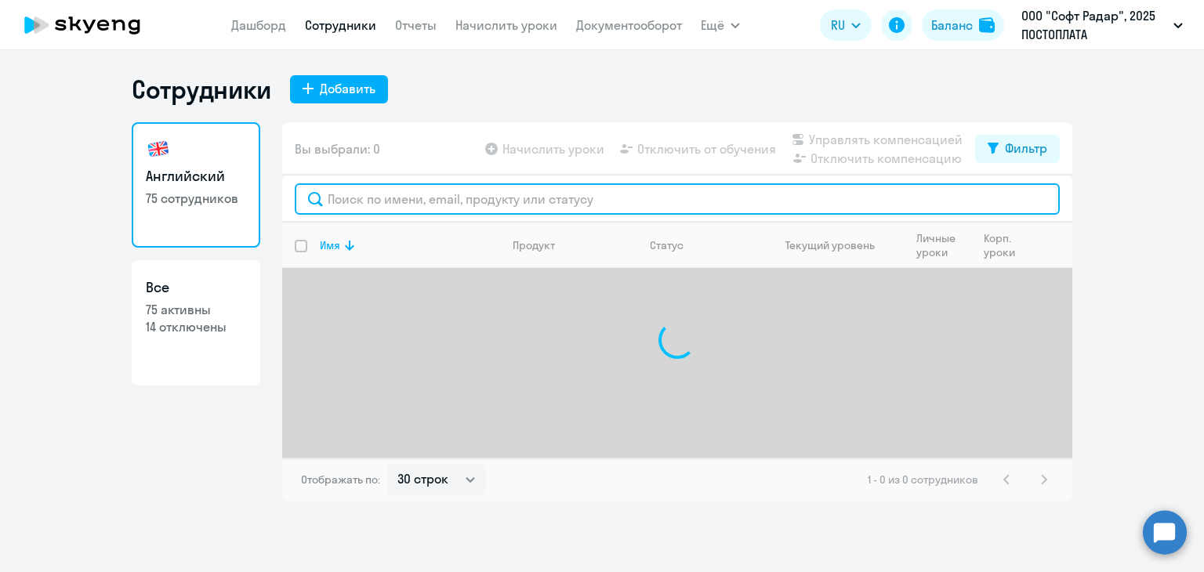
click at [376, 201] on input "text" at bounding box center [677, 198] width 765 height 31
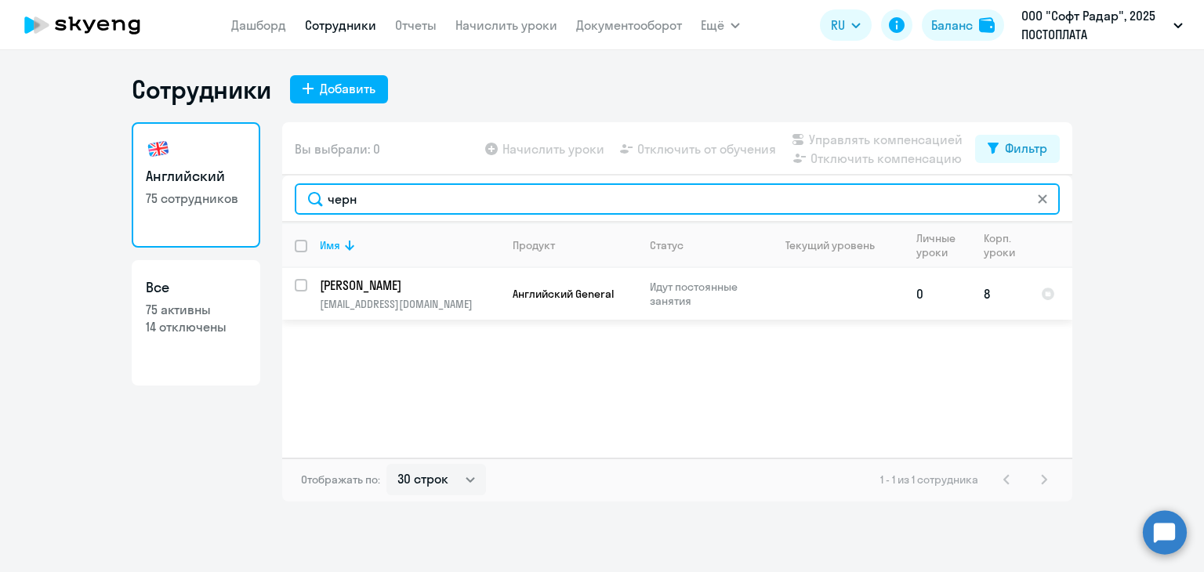
type input "черн"
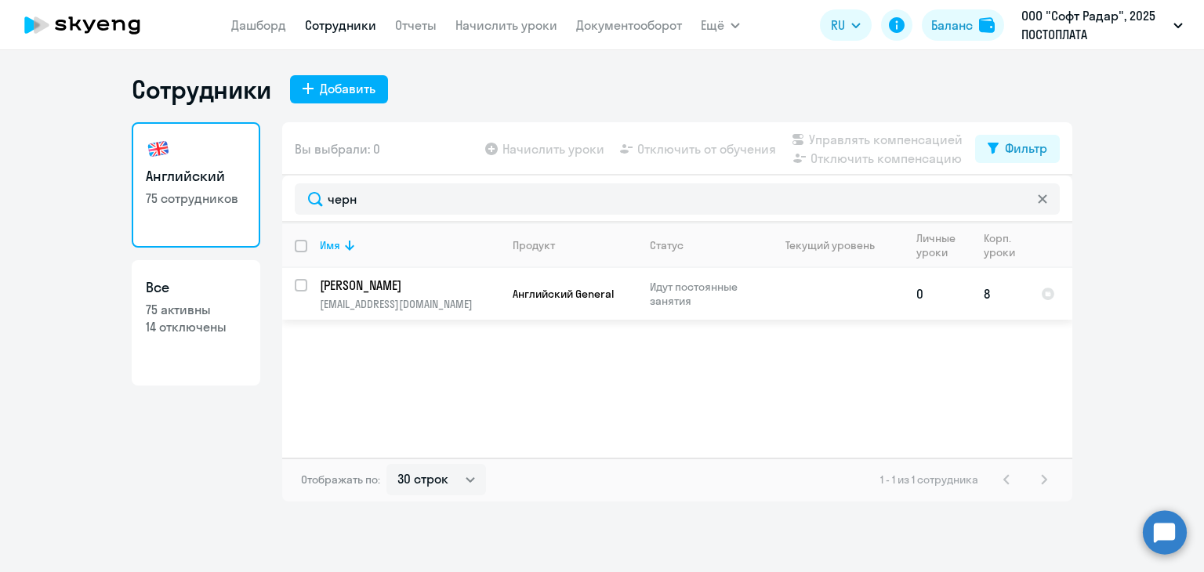
click at [380, 283] on p "[PERSON_NAME]" at bounding box center [408, 285] width 177 height 17
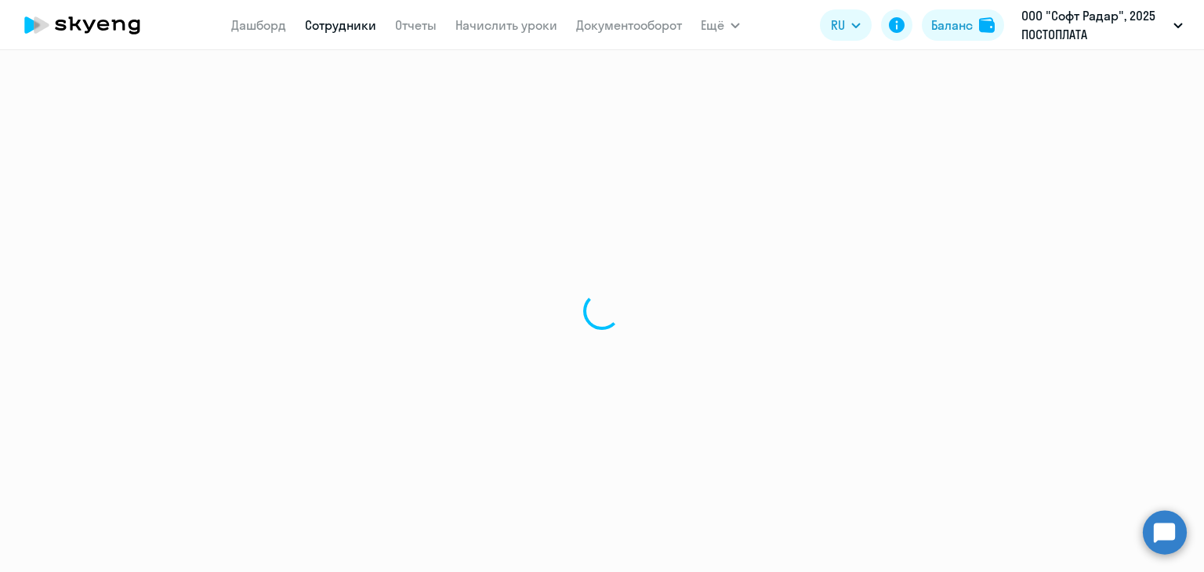
select select "english"
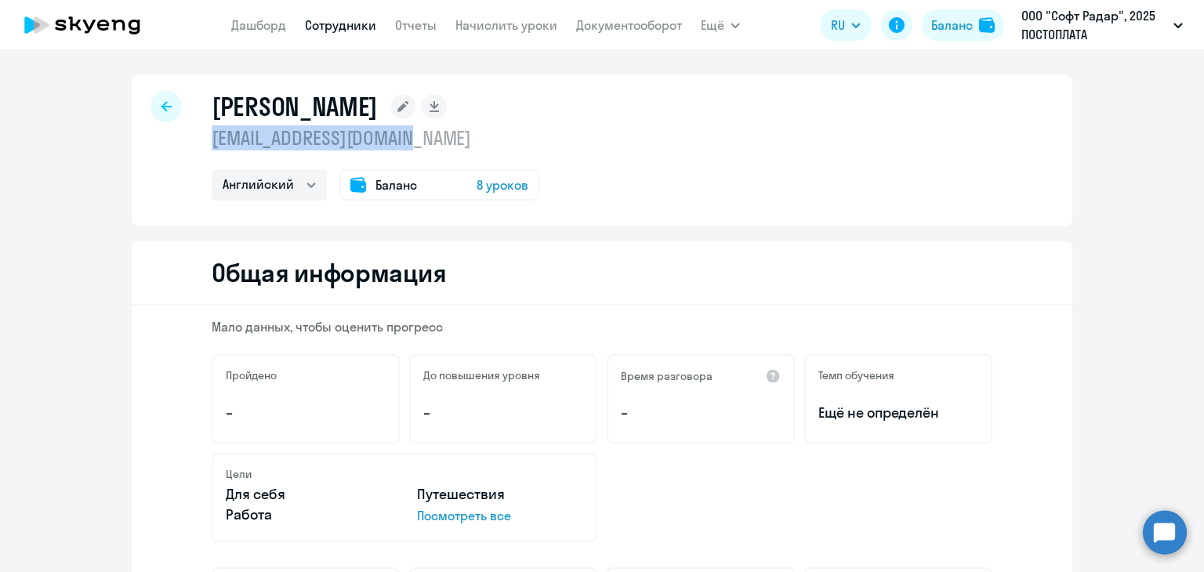
drag, startPoint x: 209, startPoint y: 138, endPoint x: 440, endPoint y: 141, distance: 230.5
click at [440, 141] on p "[EMAIL_ADDRESS][DOMAIN_NAME]" at bounding box center [376, 137] width 328 height 25
copy p "[EMAIL_ADDRESS][DOMAIN_NAME]"
click at [161, 103] on icon at bounding box center [166, 106] width 10 height 11
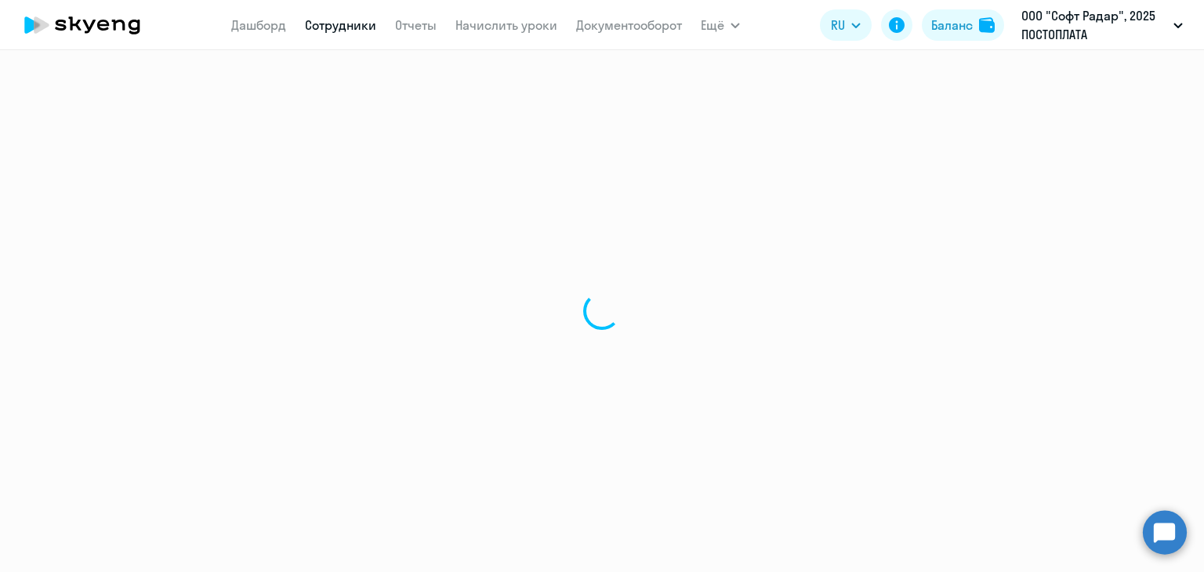
select select "30"
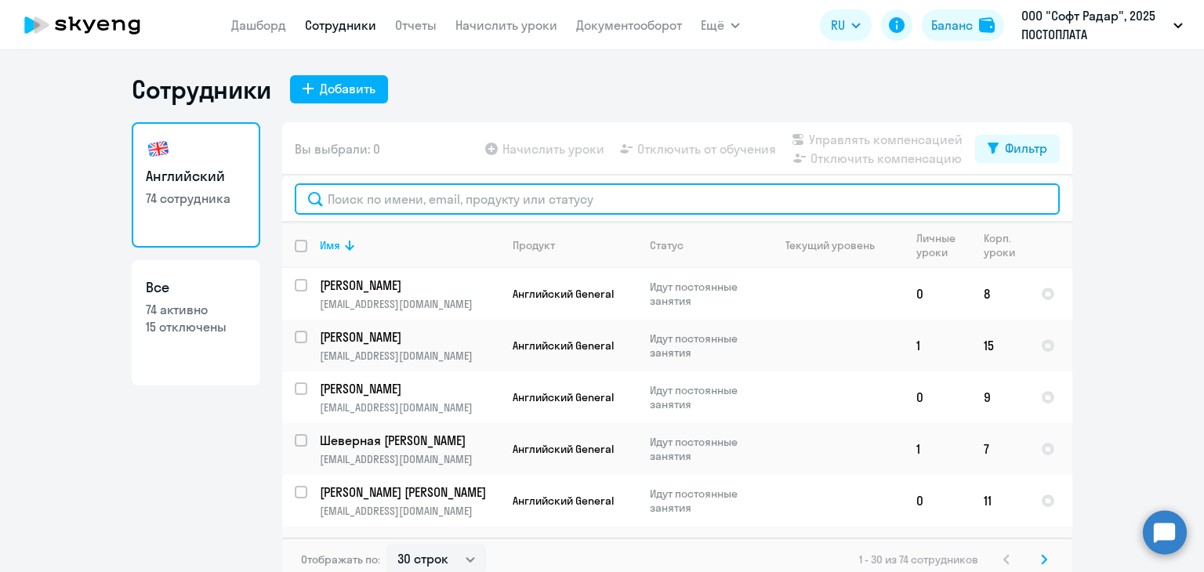
click at [448, 202] on input "text" at bounding box center [677, 198] width 765 height 31
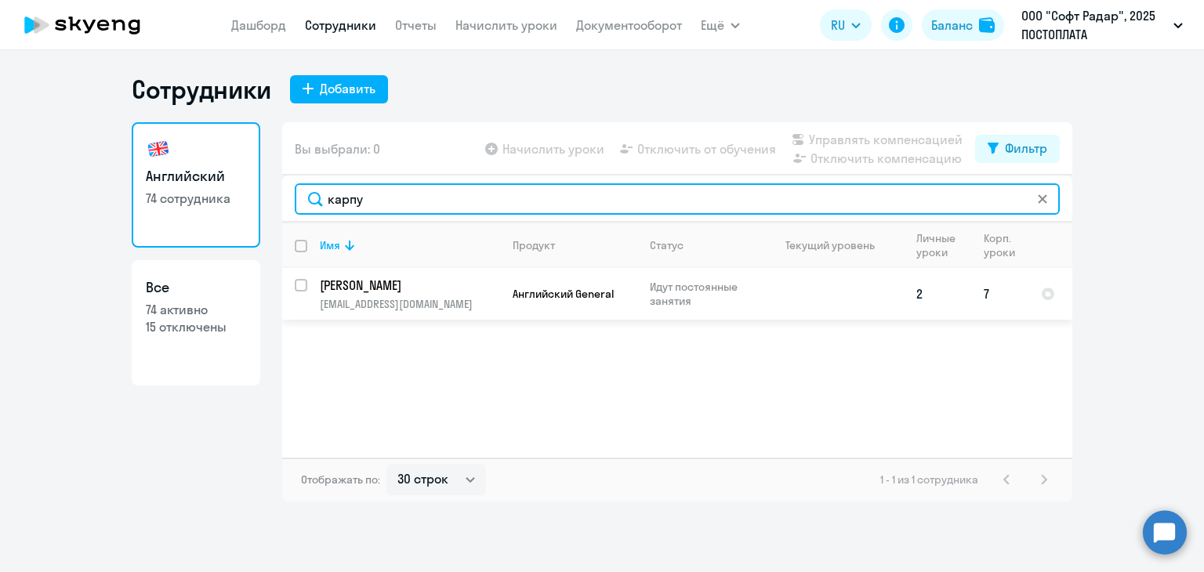
type input "карпу"
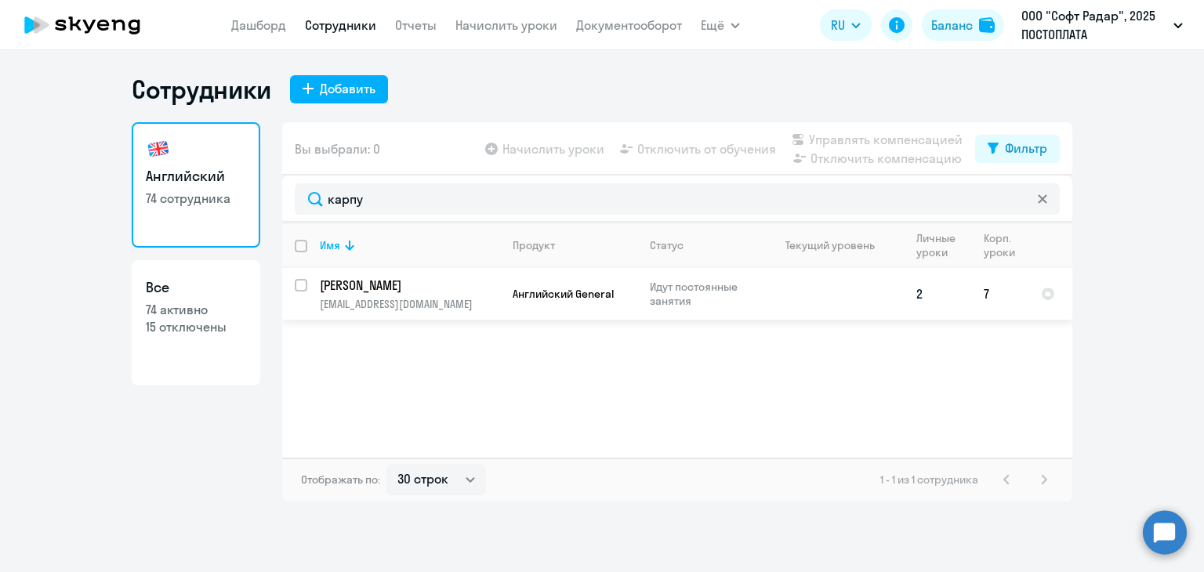
click at [402, 289] on p "[PERSON_NAME]" at bounding box center [408, 285] width 177 height 17
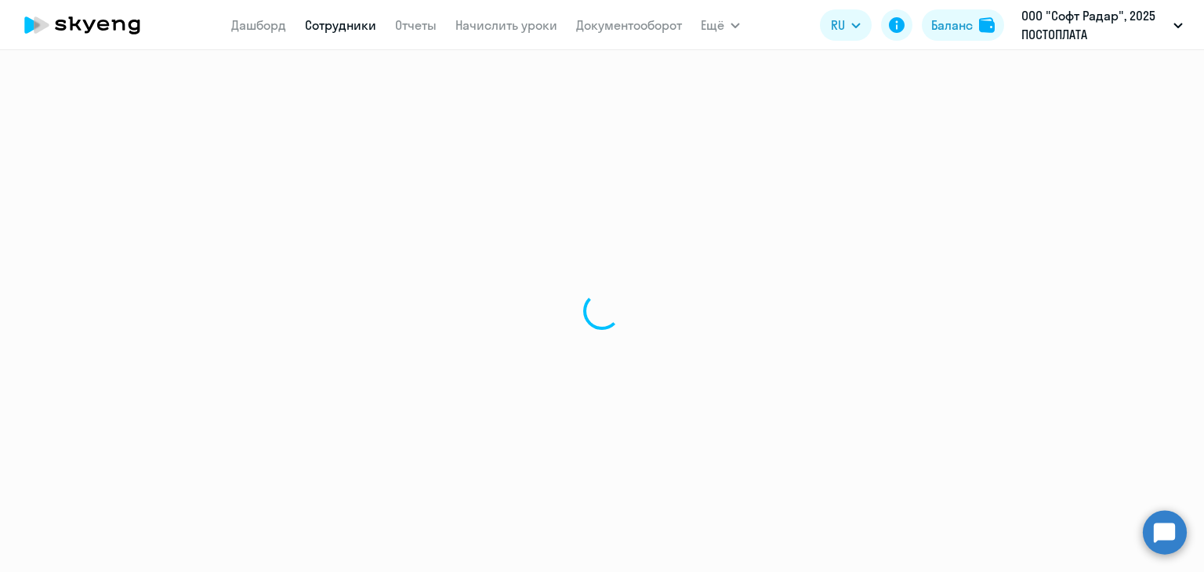
select select "english"
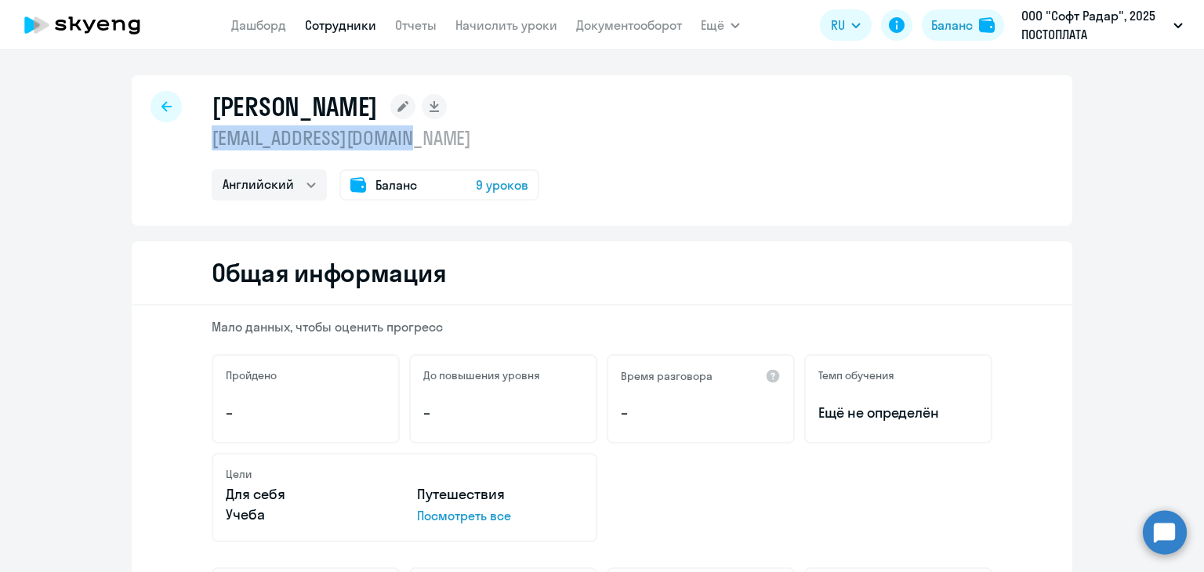
drag, startPoint x: 205, startPoint y: 132, endPoint x: 460, endPoint y: 140, distance: 255.7
click at [460, 140] on div "[PERSON_NAME] [EMAIL_ADDRESS][DOMAIN_NAME] Английский Баланс 9 уроков" at bounding box center [602, 150] width 941 height 151
copy p "[EMAIL_ADDRESS][DOMAIN_NAME]"
click at [161, 101] on icon at bounding box center [166, 106] width 10 height 11
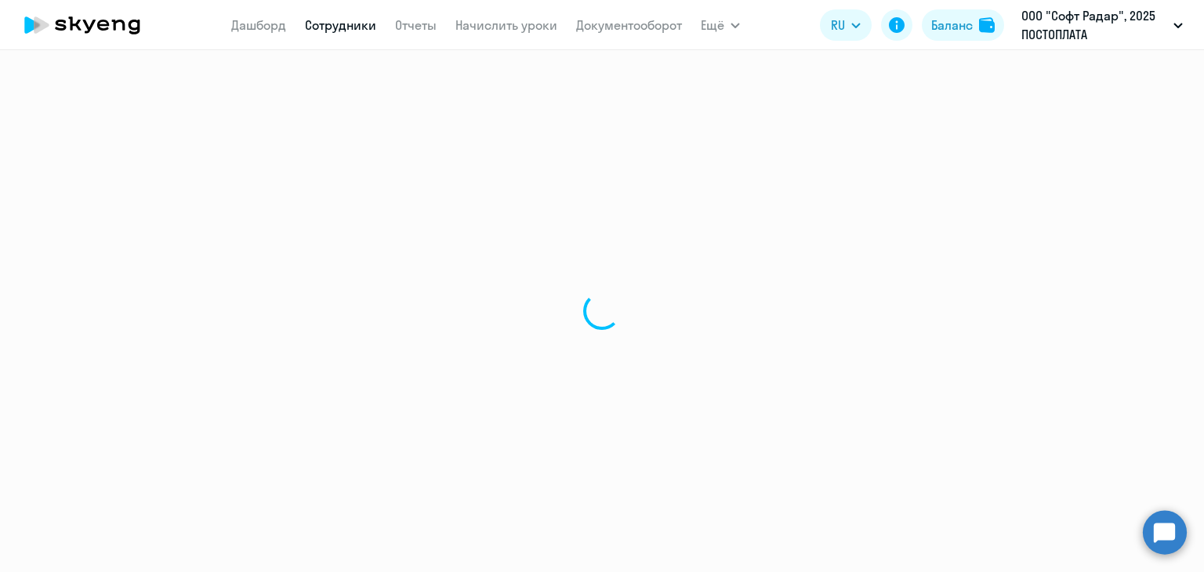
select select "30"
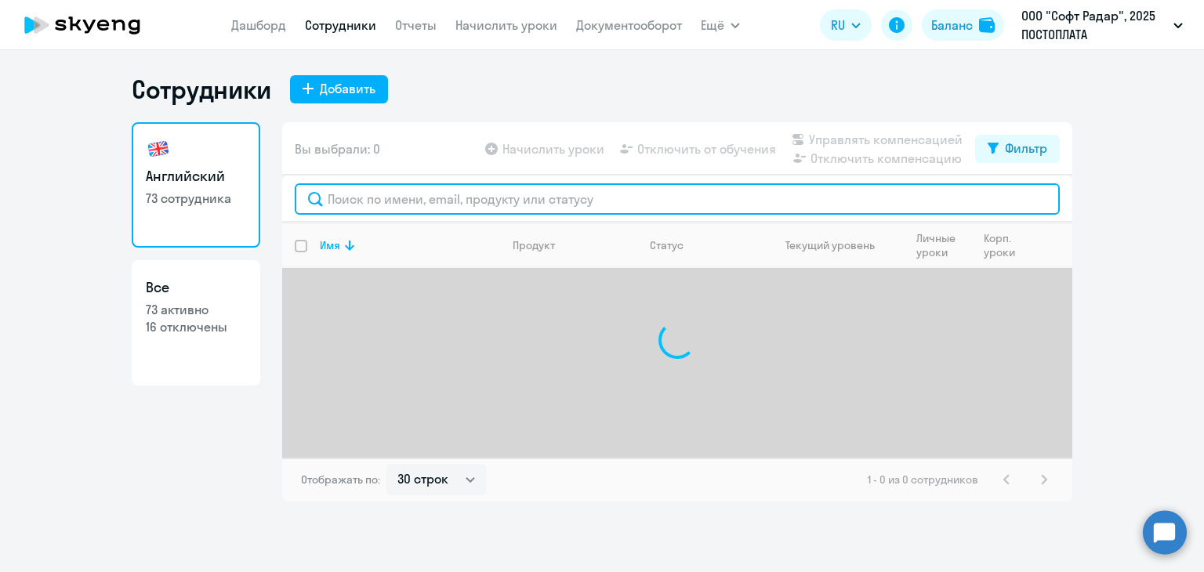
click at [382, 205] on input "text" at bounding box center [677, 198] width 765 height 31
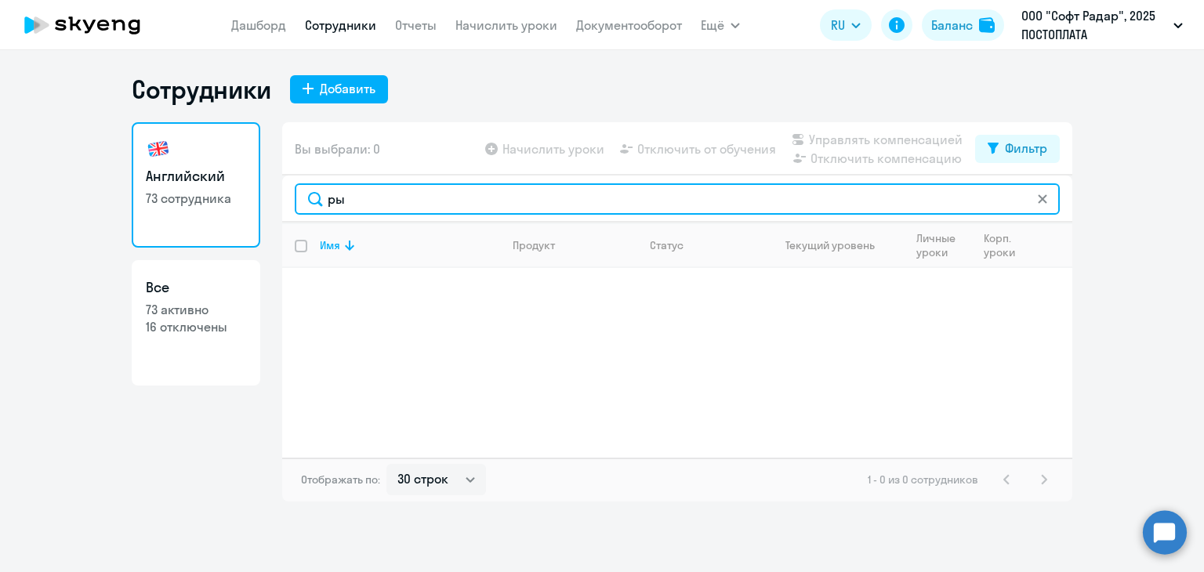
type input "ры"
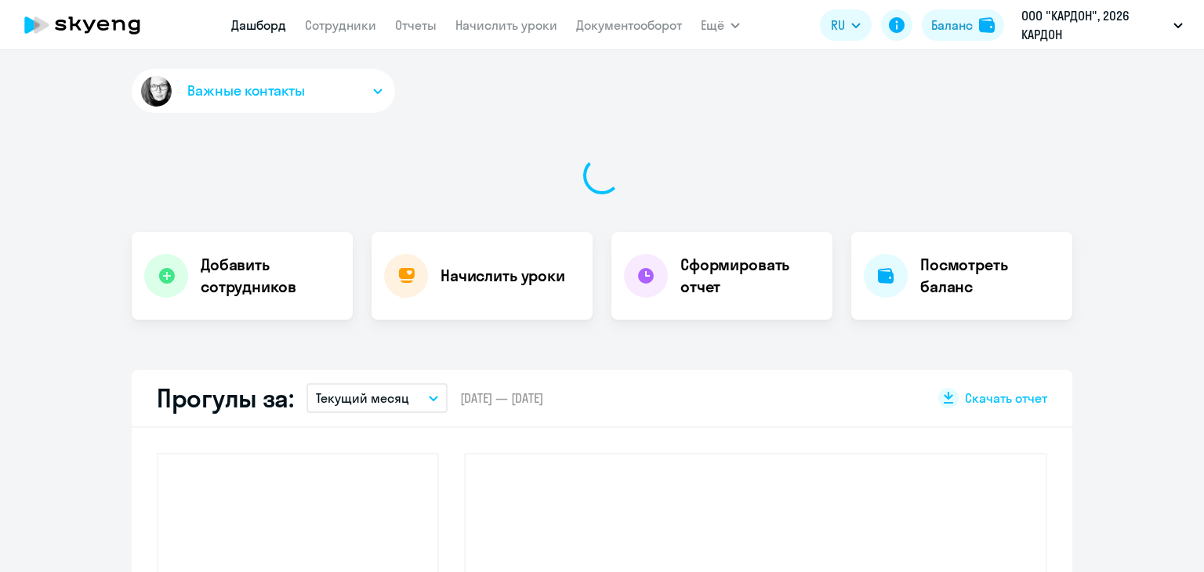
select select "30"
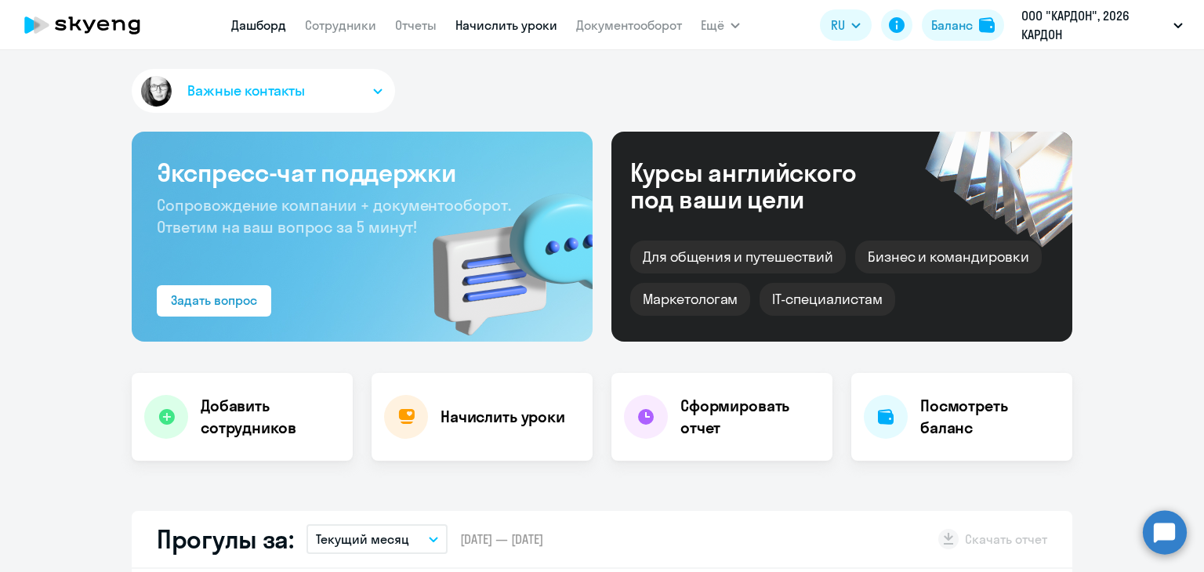
click at [471, 28] on link "Начислить уроки" at bounding box center [506, 25] width 102 height 16
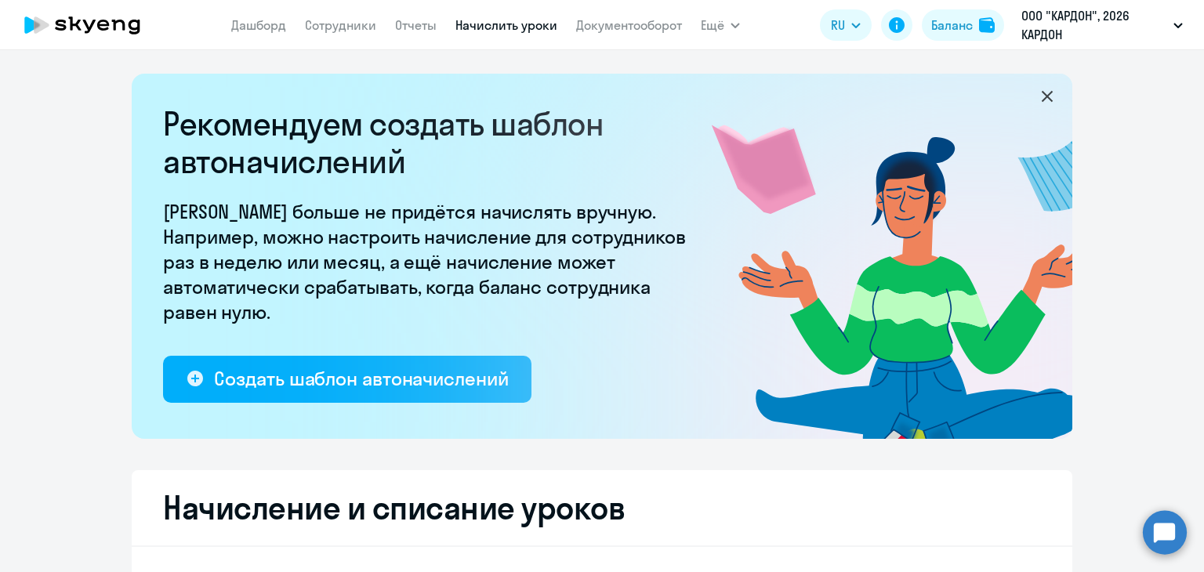
select select "10"
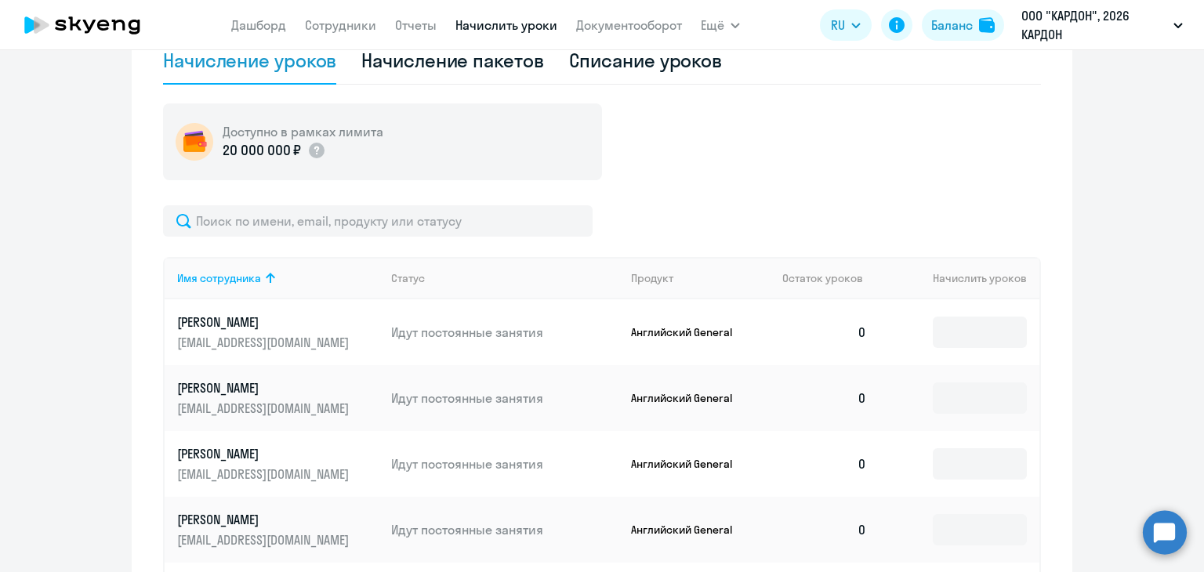
scroll to position [470, 0]
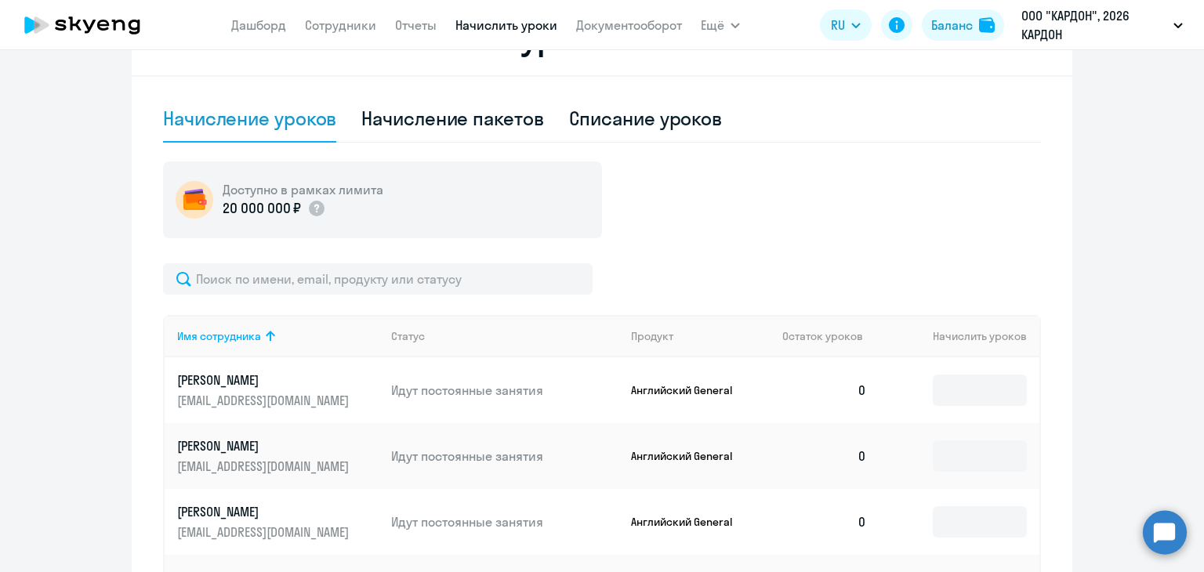
click at [974, 393] on input at bounding box center [980, 390] width 94 height 31
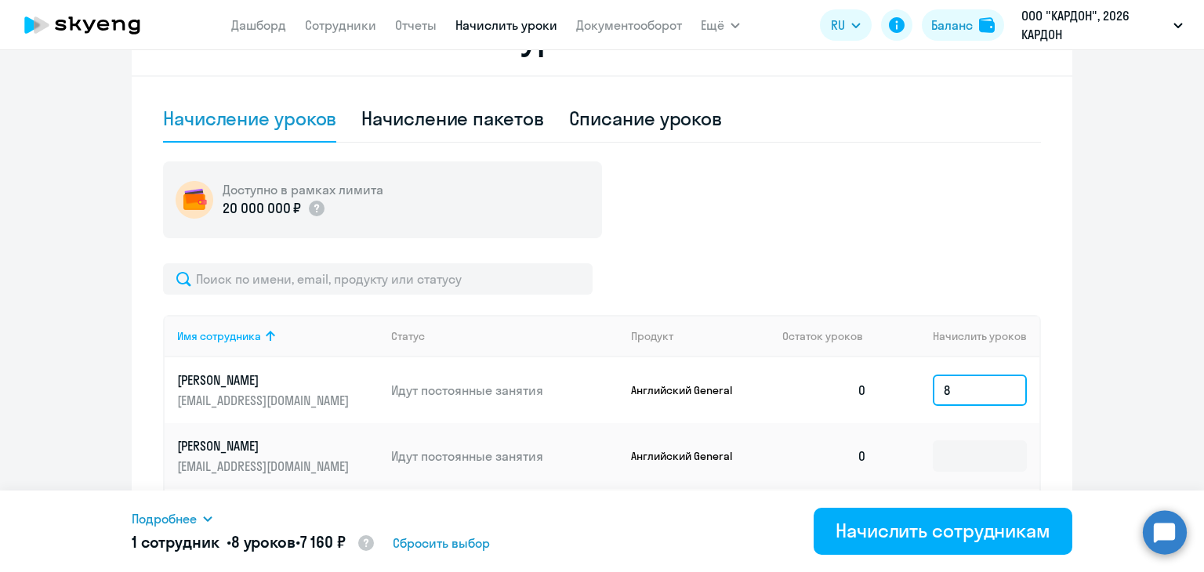
type input "8"
drag, startPoint x: 987, startPoint y: 472, endPoint x: 985, endPoint y: 464, distance: 8.2
click at [987, 471] on td at bounding box center [960, 456] width 160 height 66
click at [985, 462] on input at bounding box center [980, 456] width 94 height 31
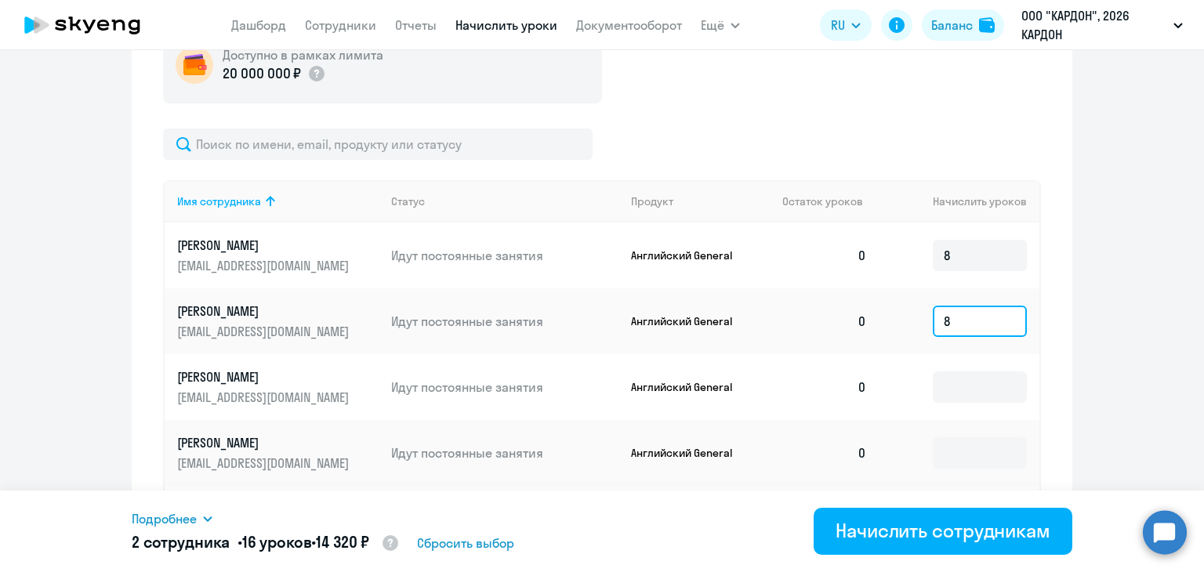
scroll to position [862, 0]
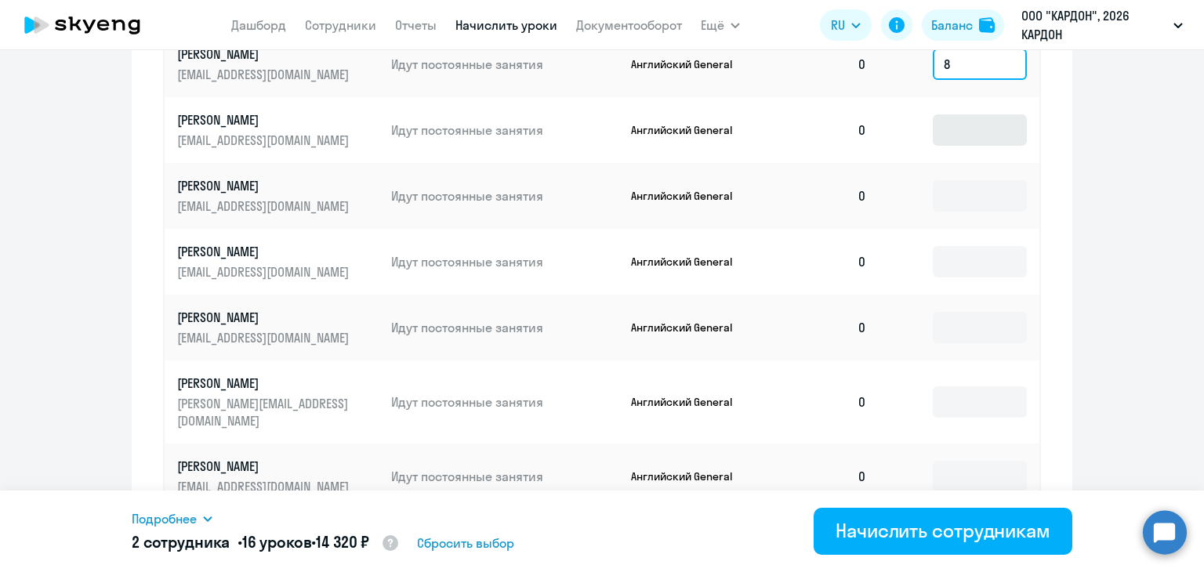
type input "8"
click at [951, 136] on input at bounding box center [980, 129] width 94 height 31
type input "8"
click at [968, 199] on input at bounding box center [980, 195] width 94 height 31
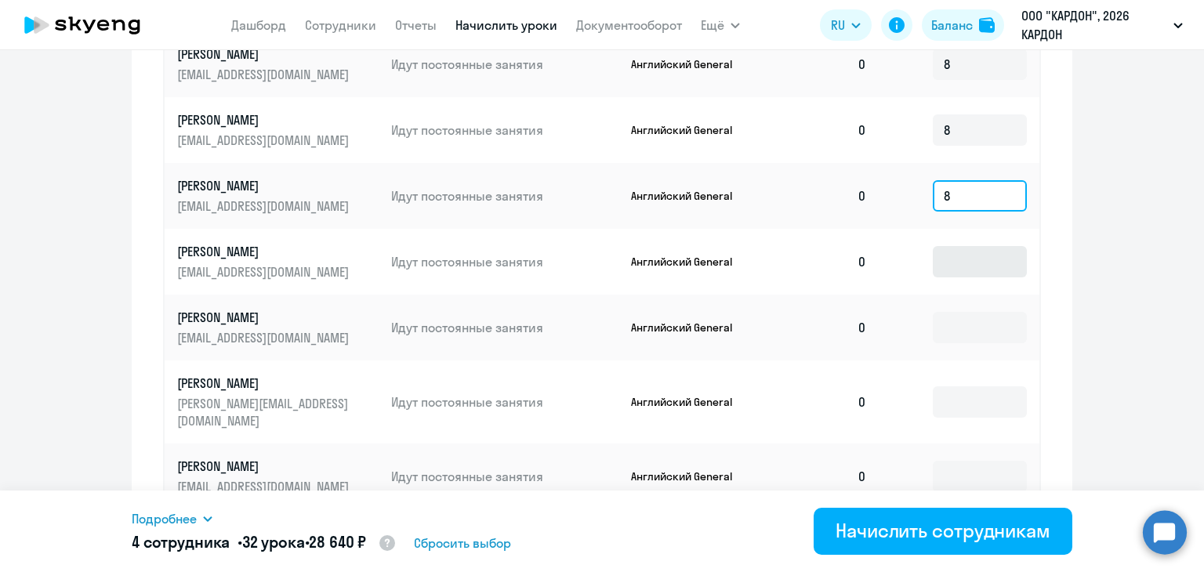
type input "8"
click at [969, 263] on input at bounding box center [980, 261] width 94 height 31
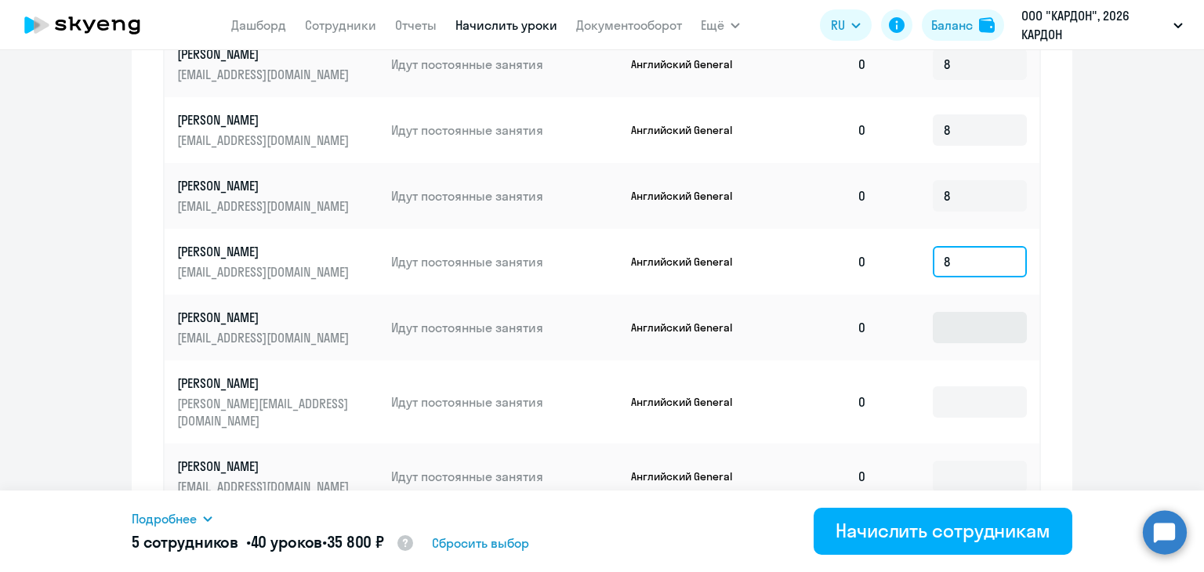
type input "8"
click at [971, 339] on input at bounding box center [980, 327] width 94 height 31
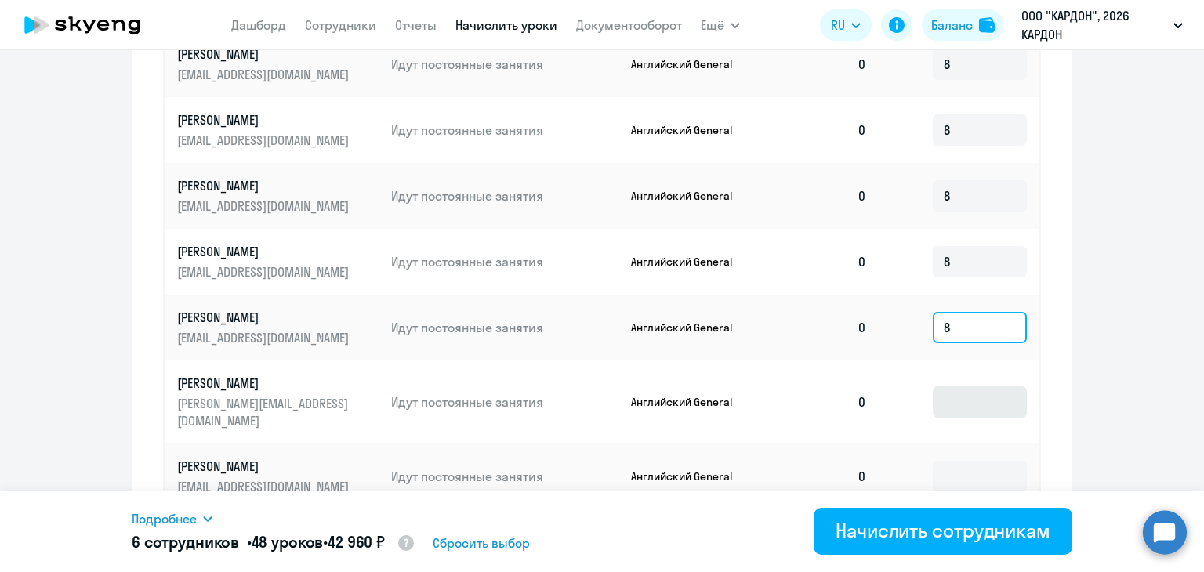
type input "8"
click at [975, 408] on input at bounding box center [980, 401] width 94 height 31
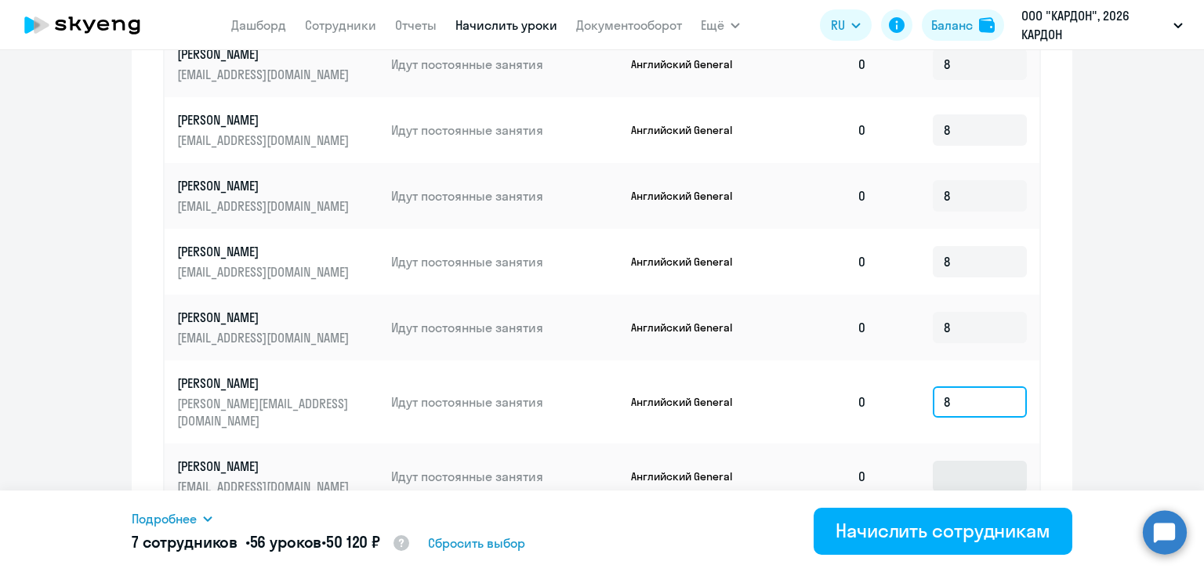
type input "8"
click at [972, 468] on input at bounding box center [980, 476] width 94 height 31
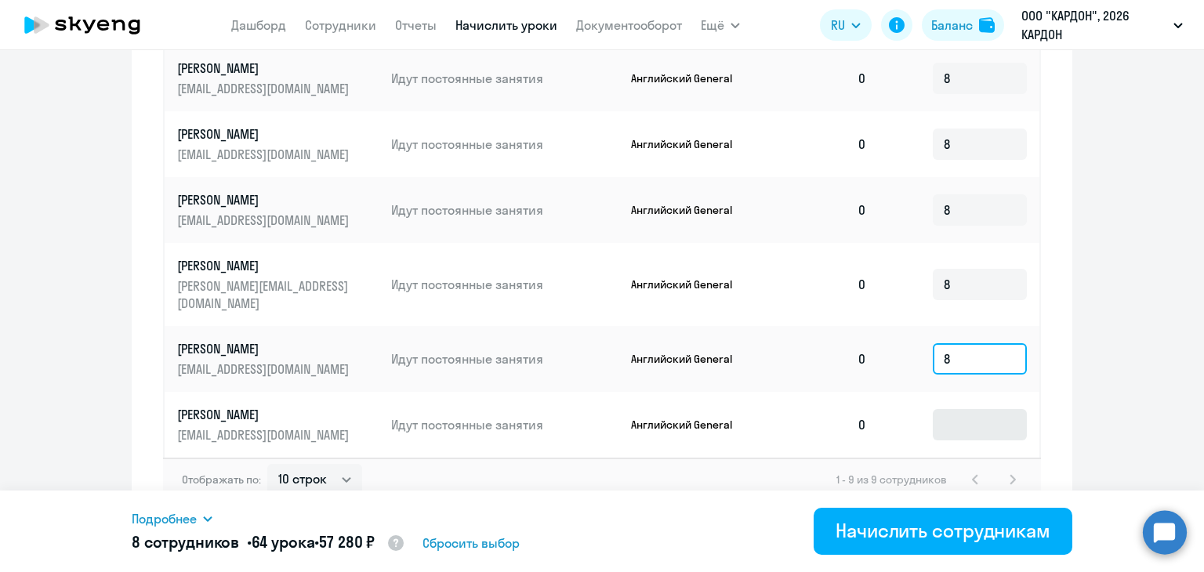
type input "8"
click at [972, 409] on input at bounding box center [980, 424] width 94 height 31
type input "8"
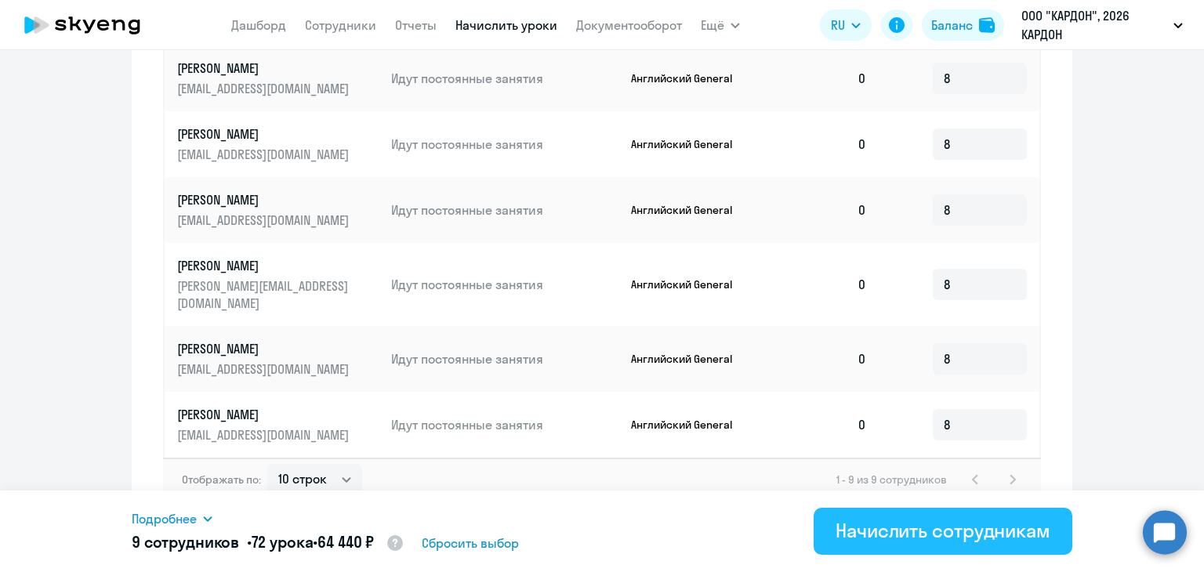
click at [856, 527] on div "Начислить сотрудникам" at bounding box center [943, 530] width 215 height 25
